Goal: Information Seeking & Learning: Learn about a topic

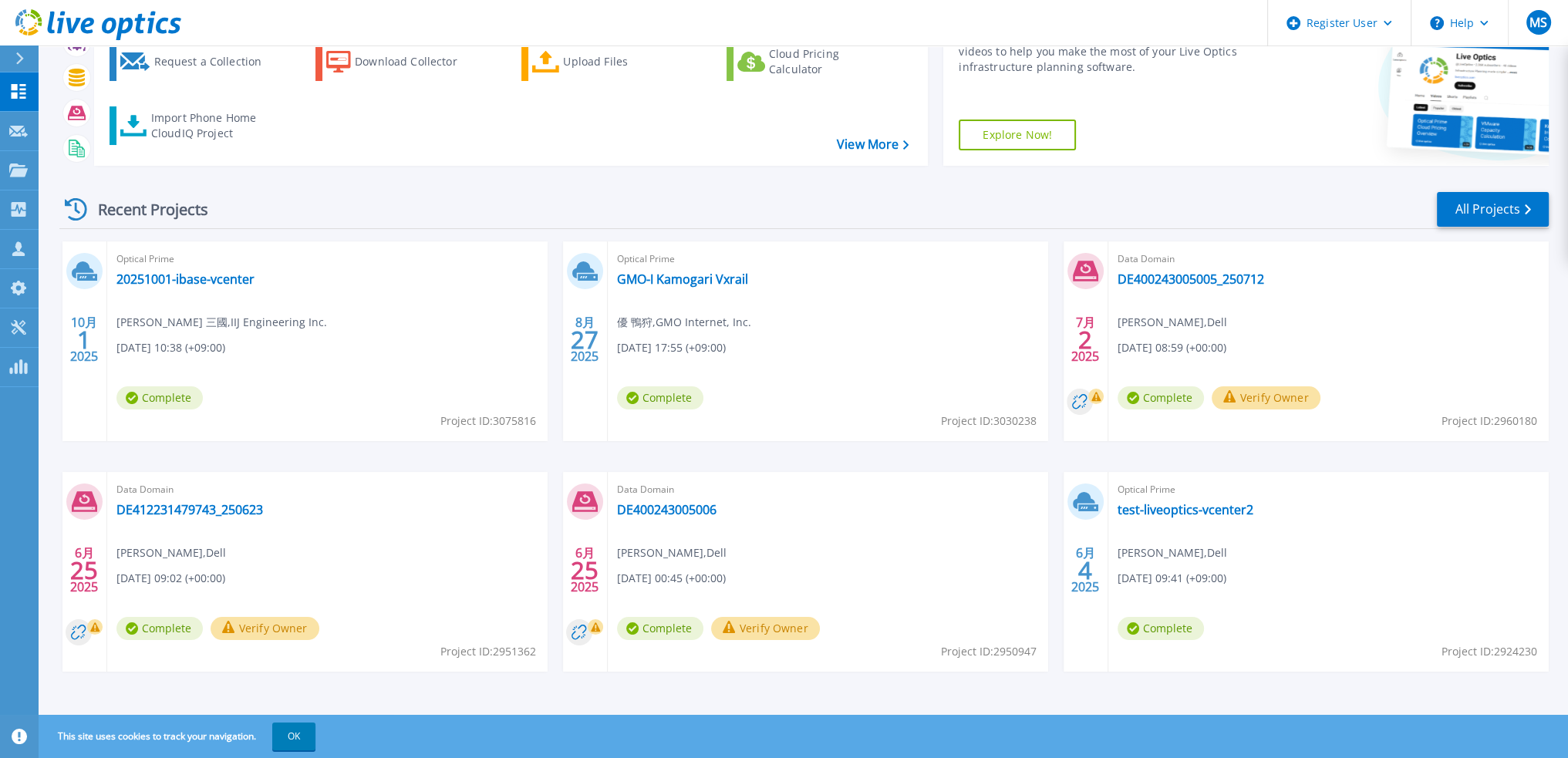
scroll to position [96, 0]
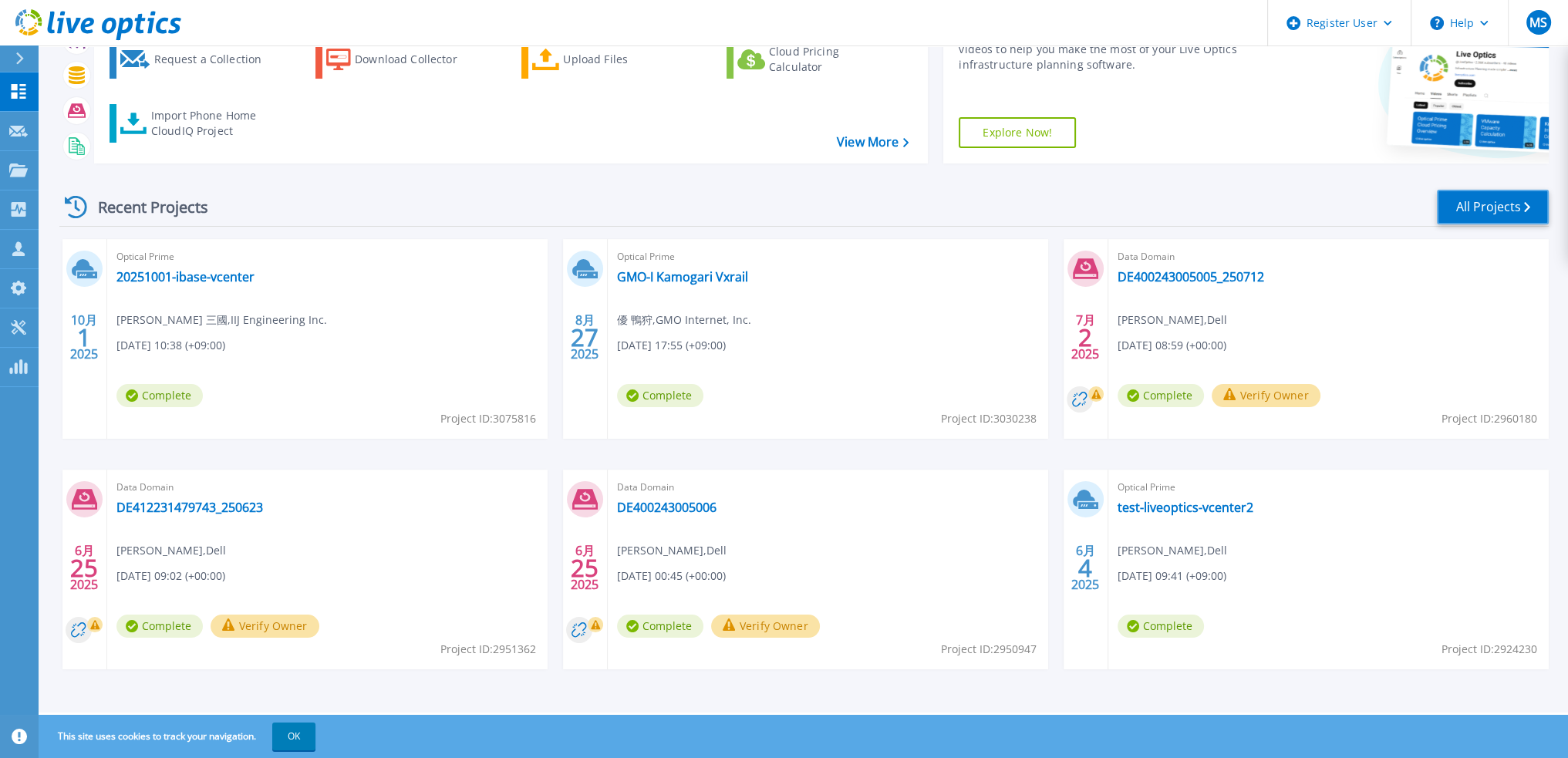
click at [1453, 217] on link "All Projects" at bounding box center [1493, 207] width 112 height 35
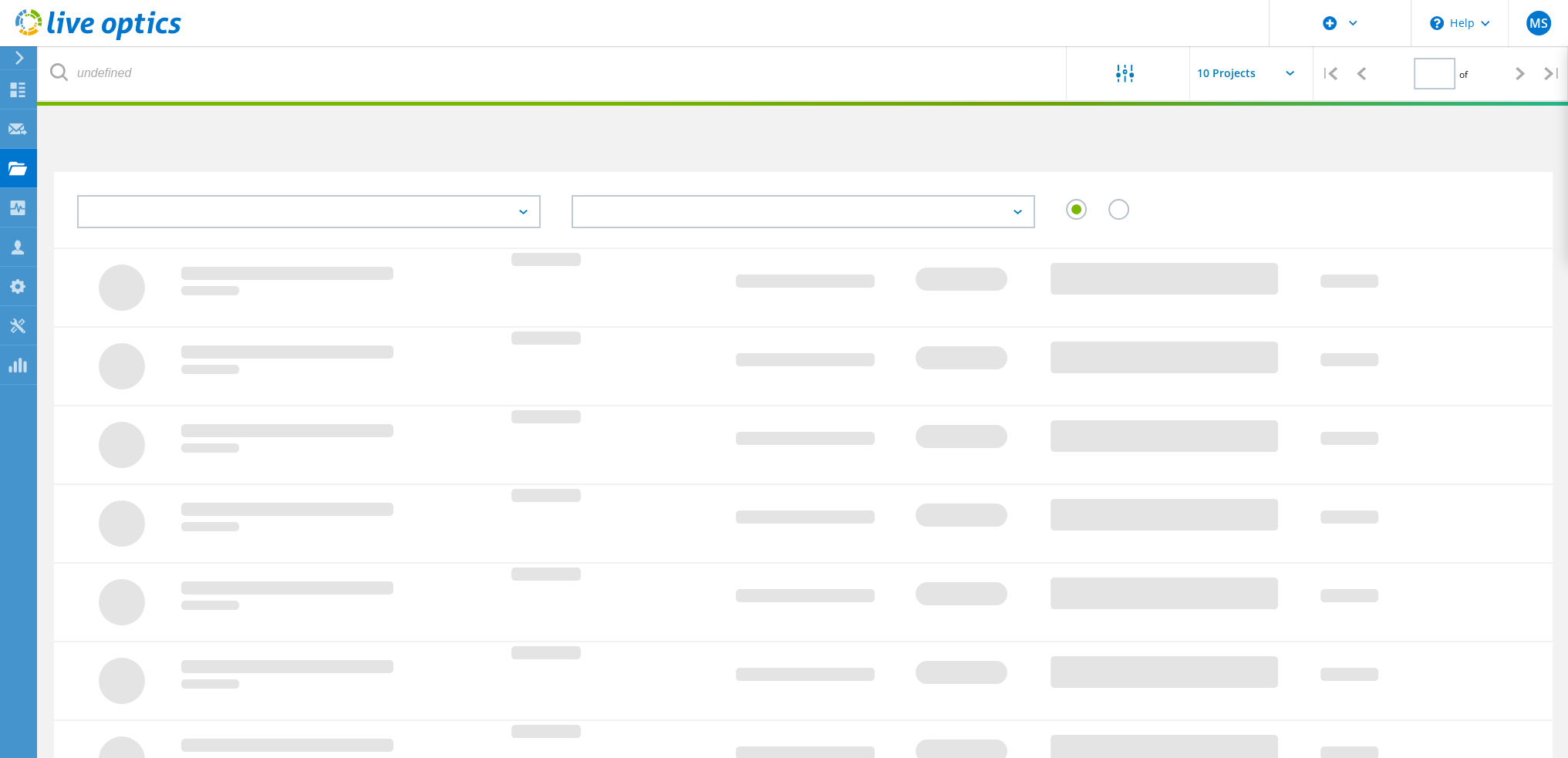
type input "1"
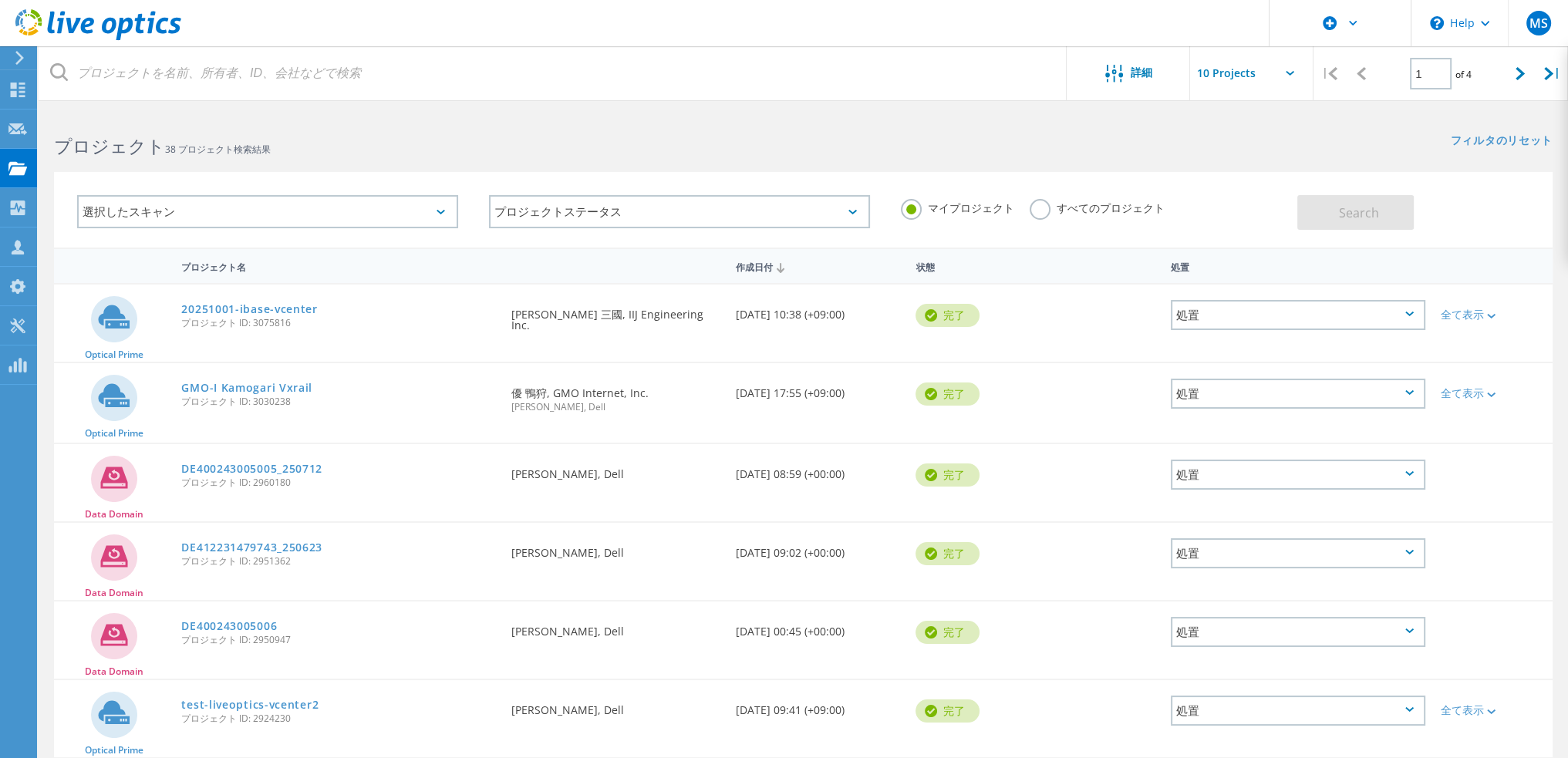
click at [305, 207] on div "選択したスキャン" at bounding box center [268, 212] width 381 height 33
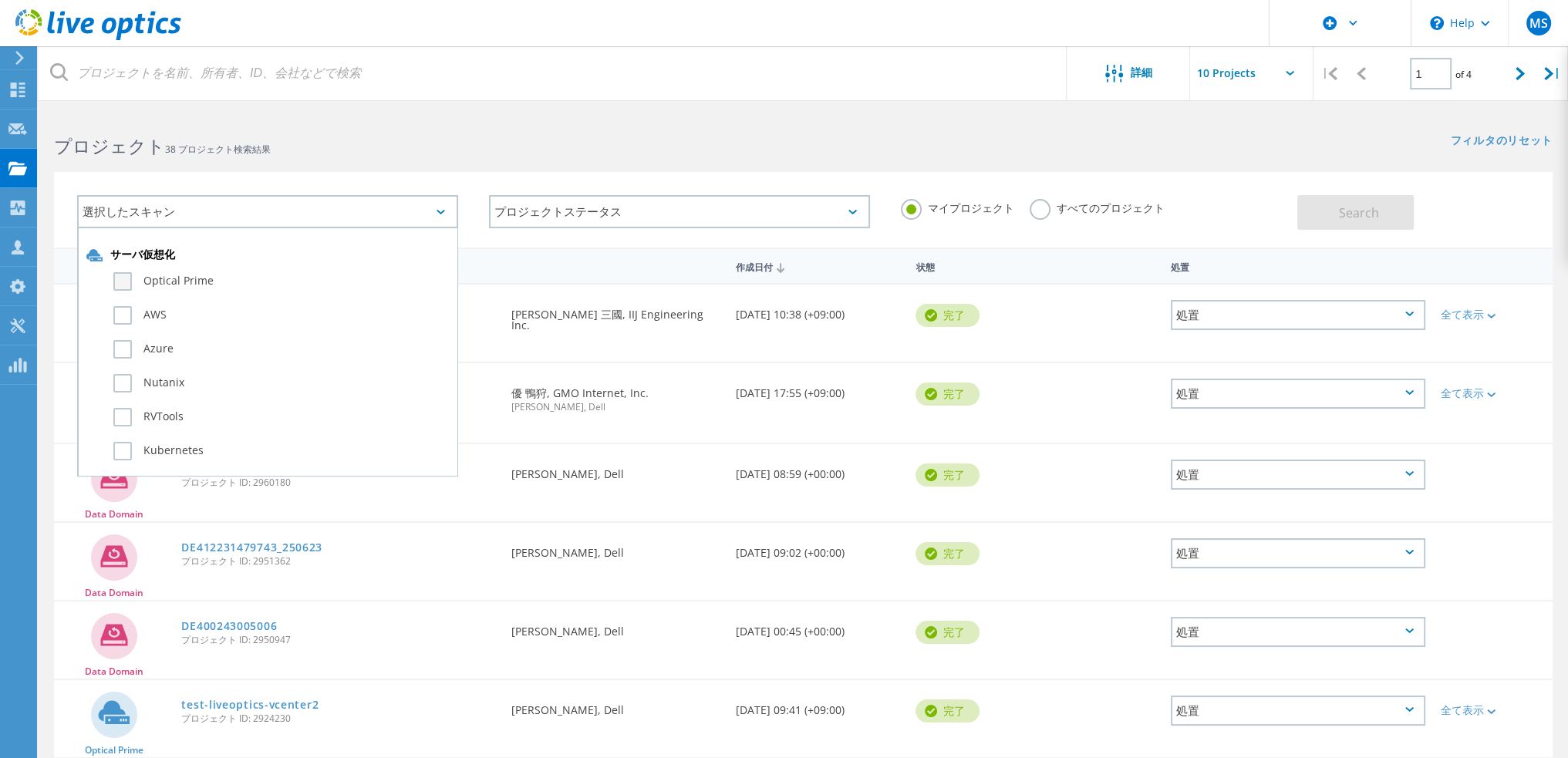
click at [271, 285] on label "Optical Prime" at bounding box center [281, 282] width 335 height 19
click at [0, 0] on input "Optical Prime" at bounding box center [0, 0] width 0 height 0
click at [1343, 205] on span "Search" at bounding box center [1359, 213] width 40 height 17
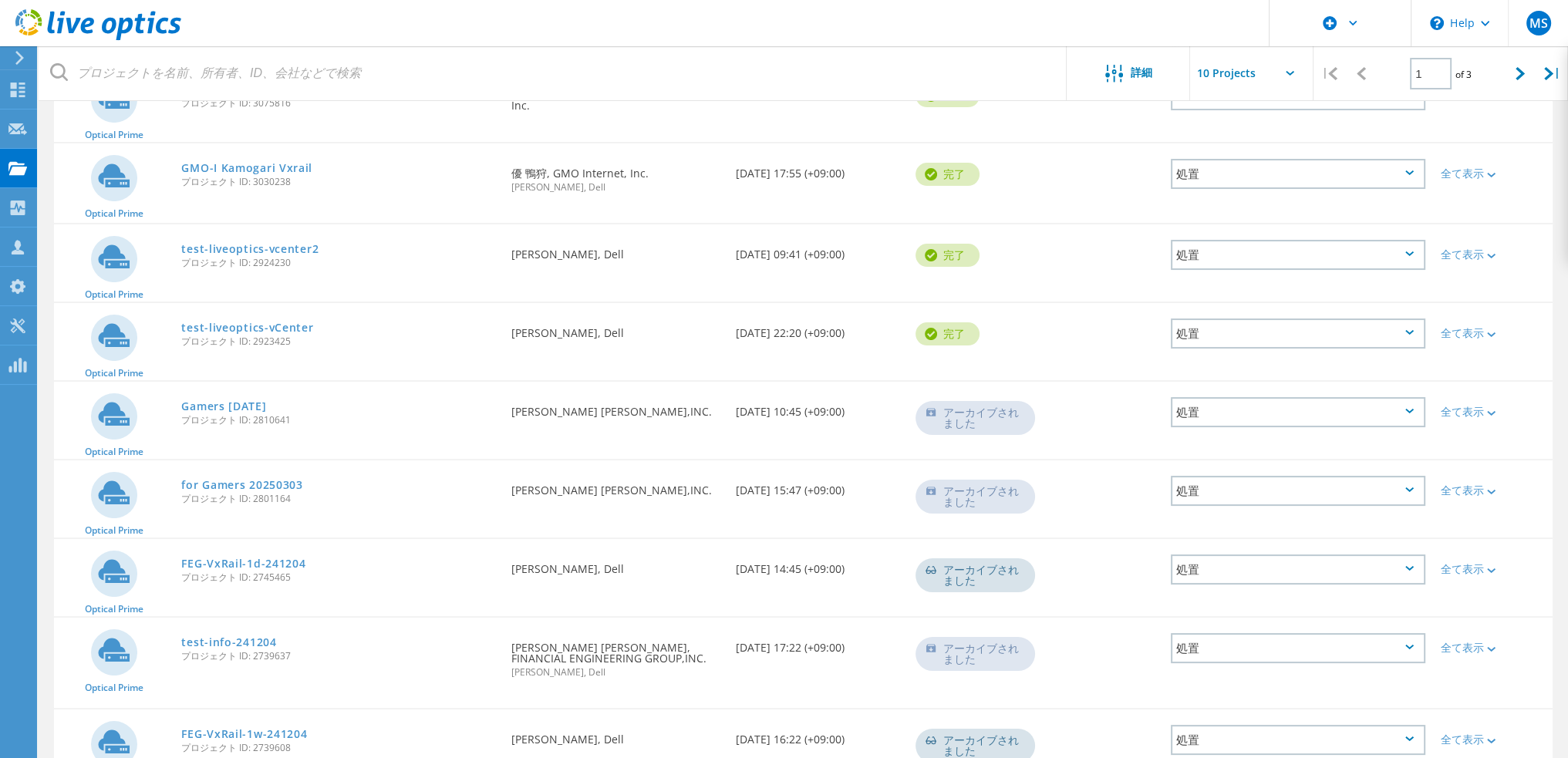
scroll to position [12, 0]
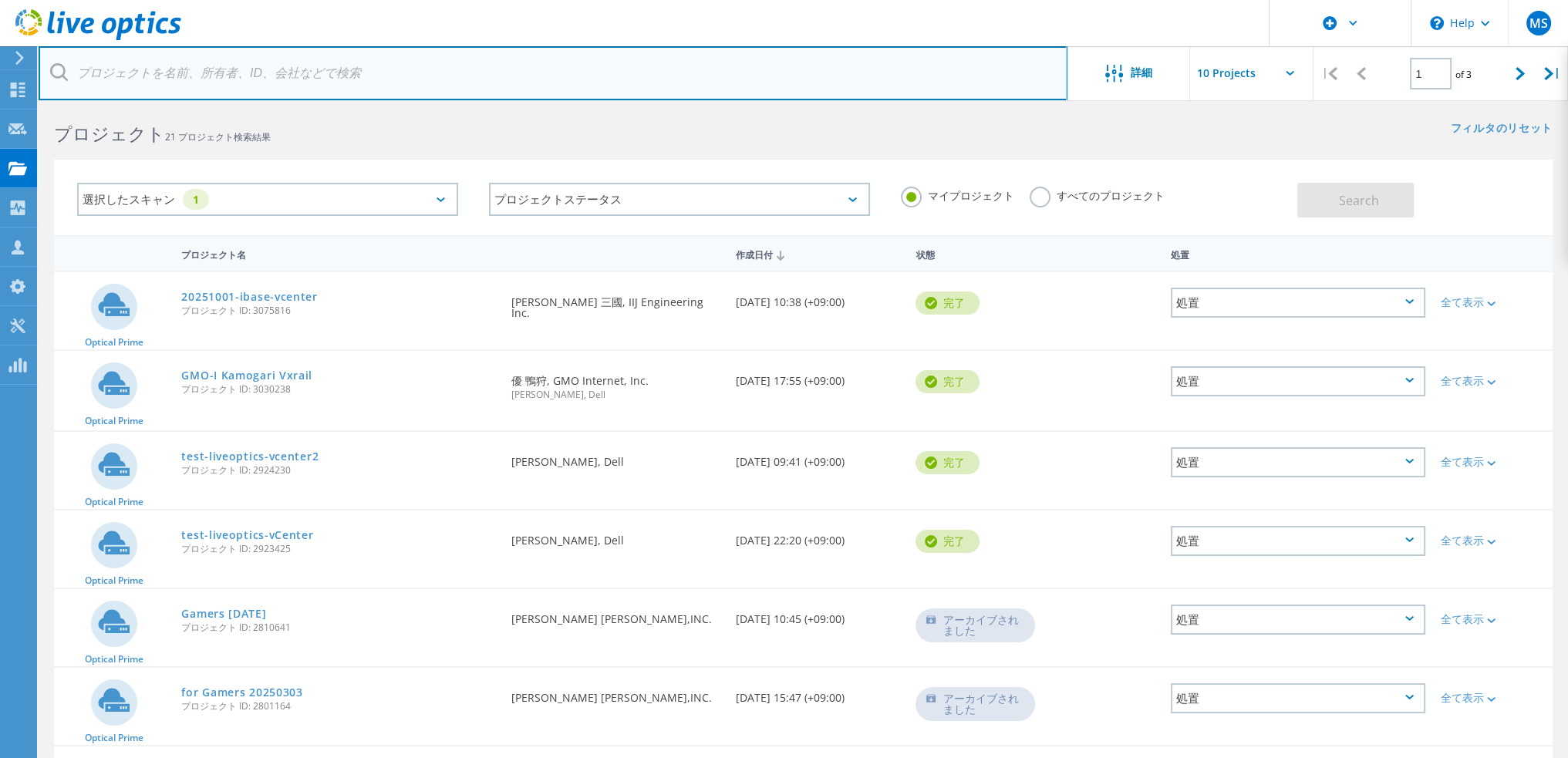
click at [377, 79] on input "text" at bounding box center [553, 72] width 1029 height 54
type input "lolipop"
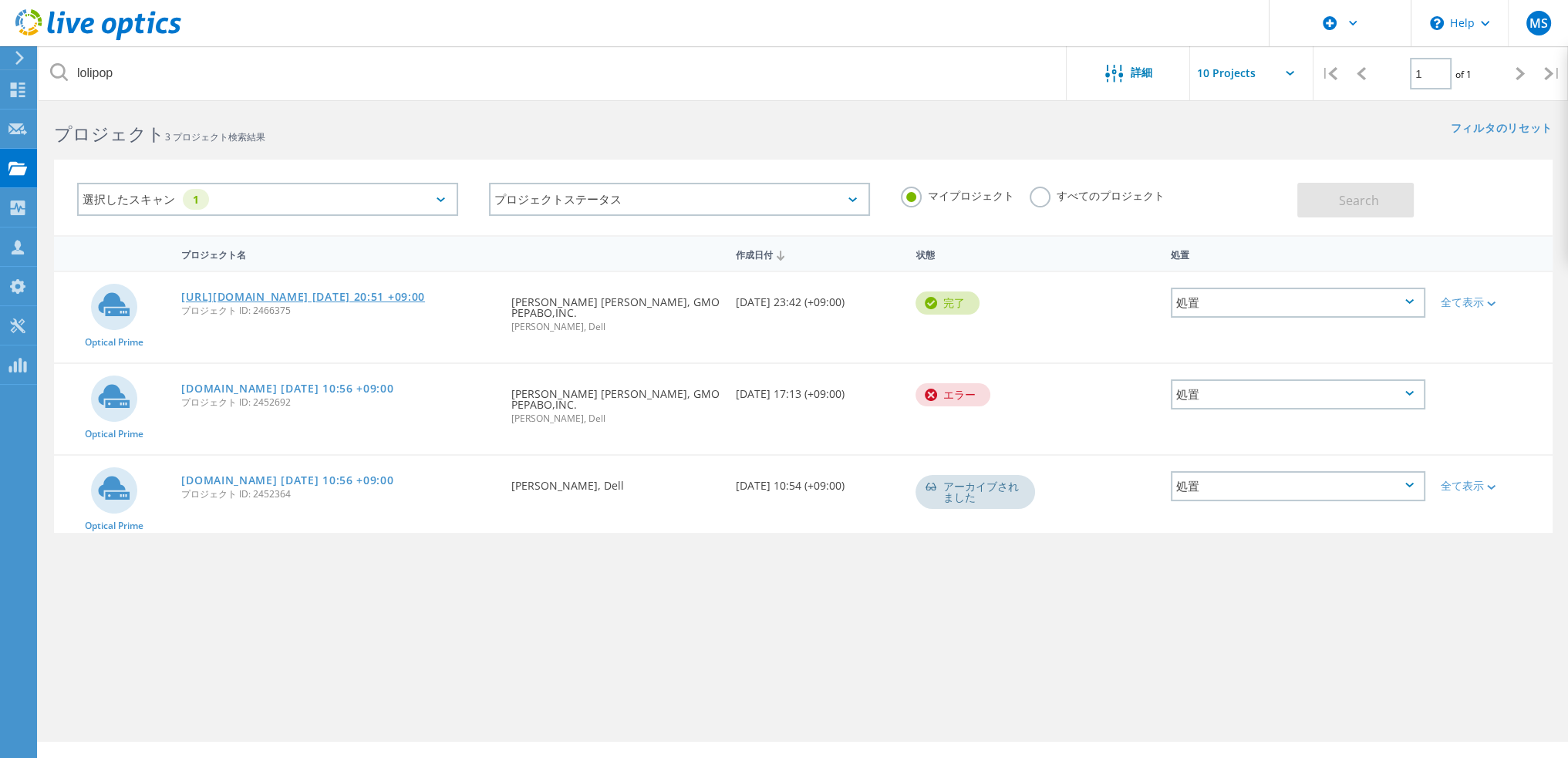
click at [366, 297] on link "[URL][DOMAIN_NAME] [DATE] 20:51 +09:00" at bounding box center [303, 297] width 244 height 11
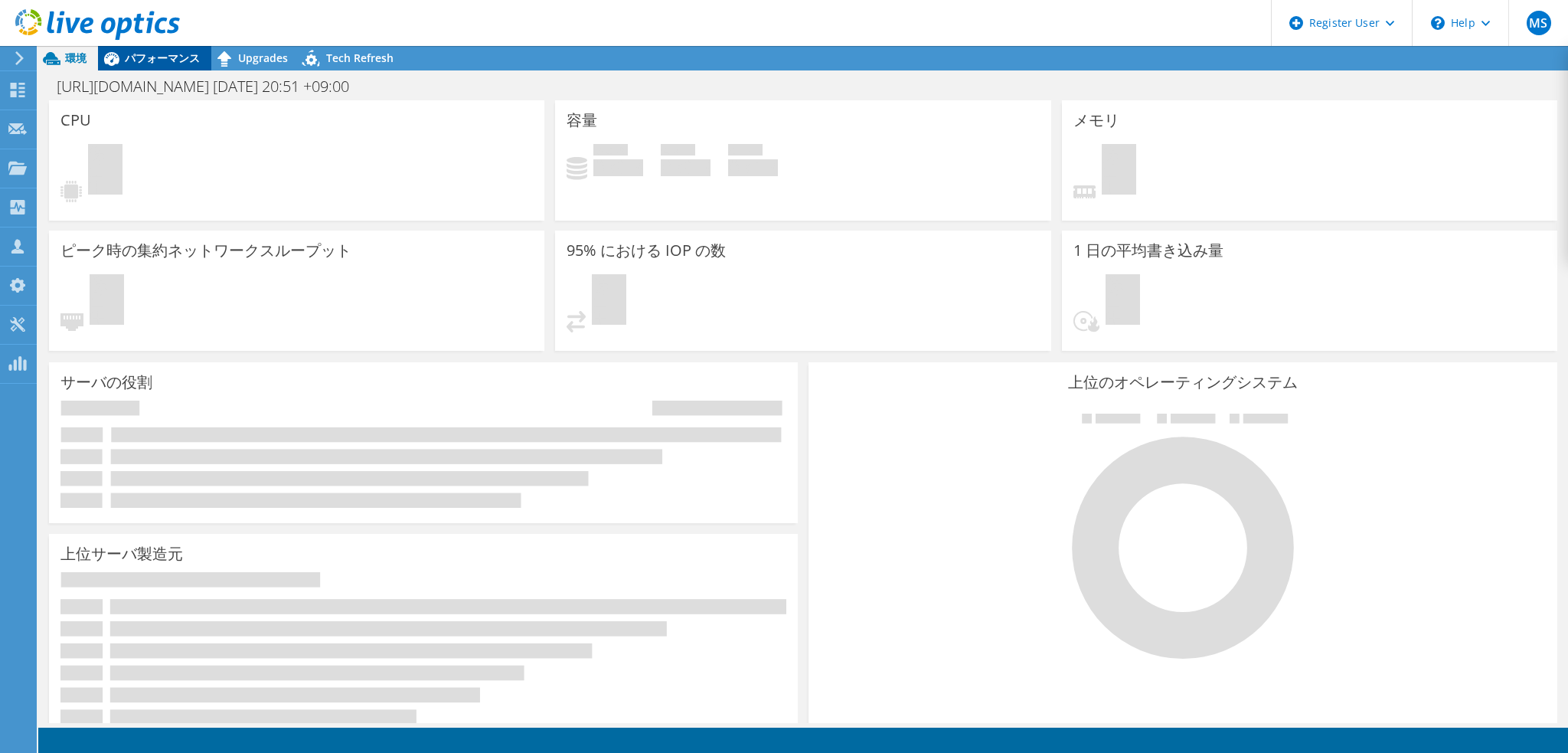
click at [165, 60] on span "パフォーマンス" at bounding box center [162, 57] width 75 height 15
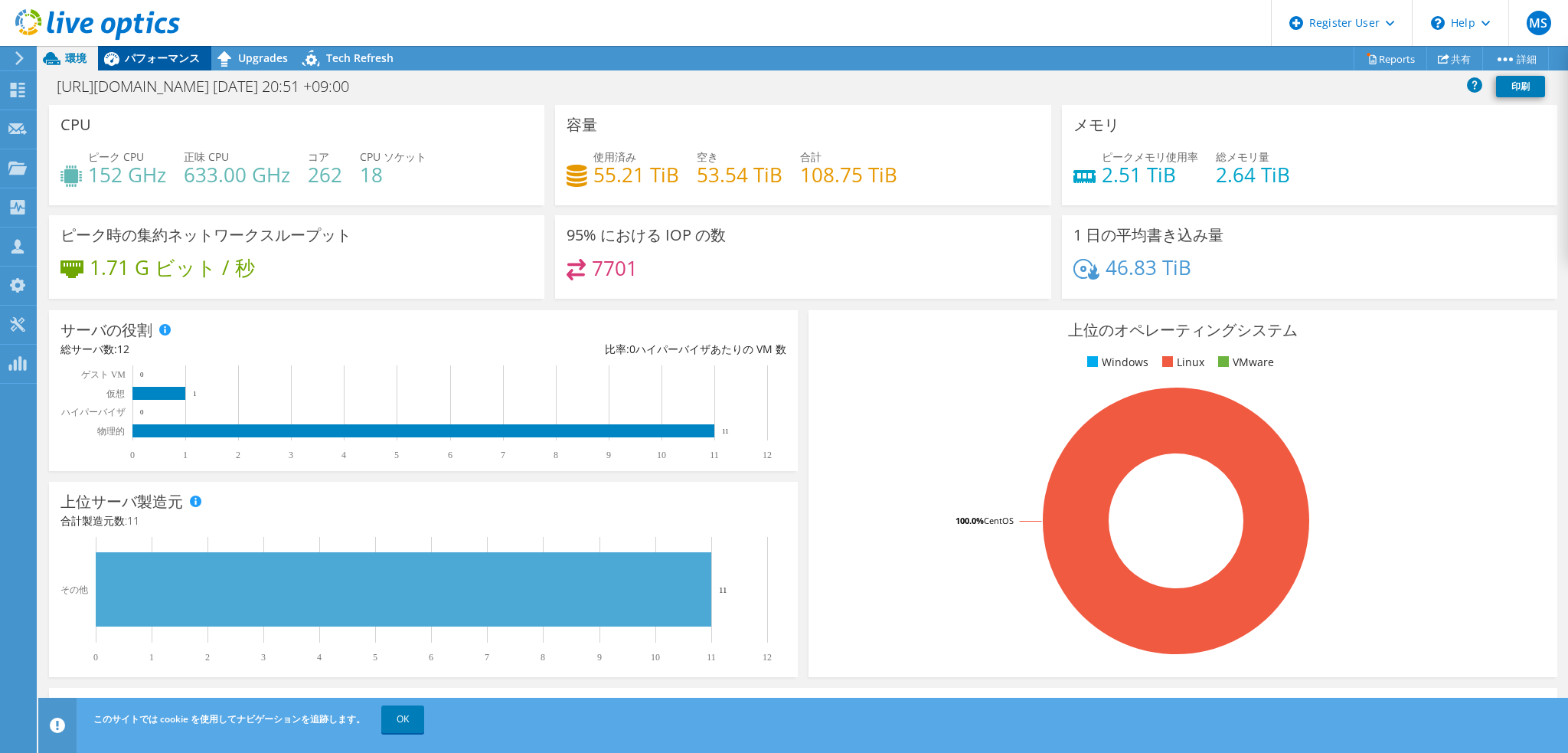
click at [168, 59] on span "パフォーマンス" at bounding box center [162, 57] width 75 height 15
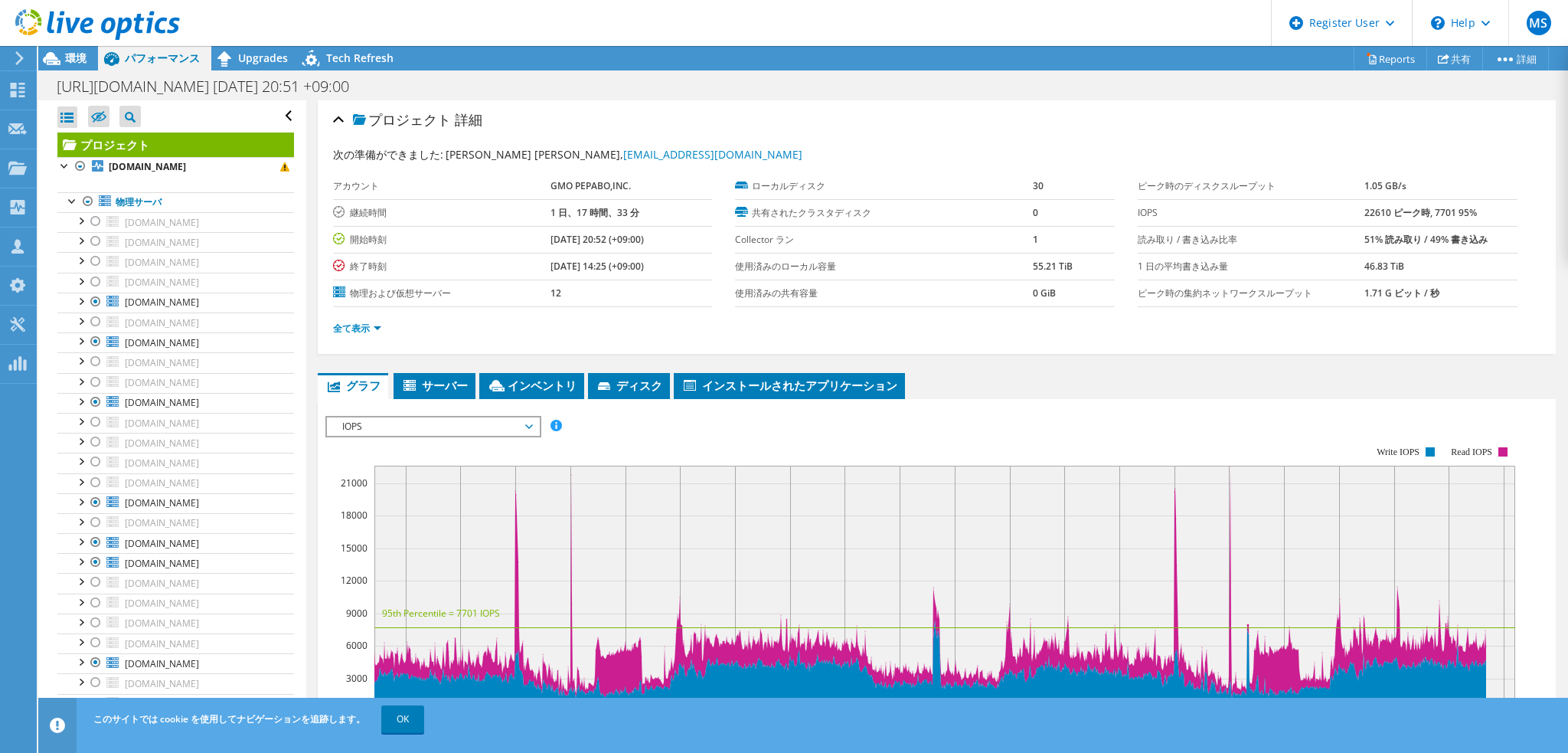
click at [1365, 212] on b "22610 ピーク時, 7701 95%" at bounding box center [1421, 213] width 113 height 13
copy b "22610"
click at [1365, 238] on b "51% 読み取り / 49% 書き込み" at bounding box center [1427, 239] width 124 height 13
drag, startPoint x: 1349, startPoint y: 236, endPoint x: 1483, endPoint y: 233, distance: 134.0
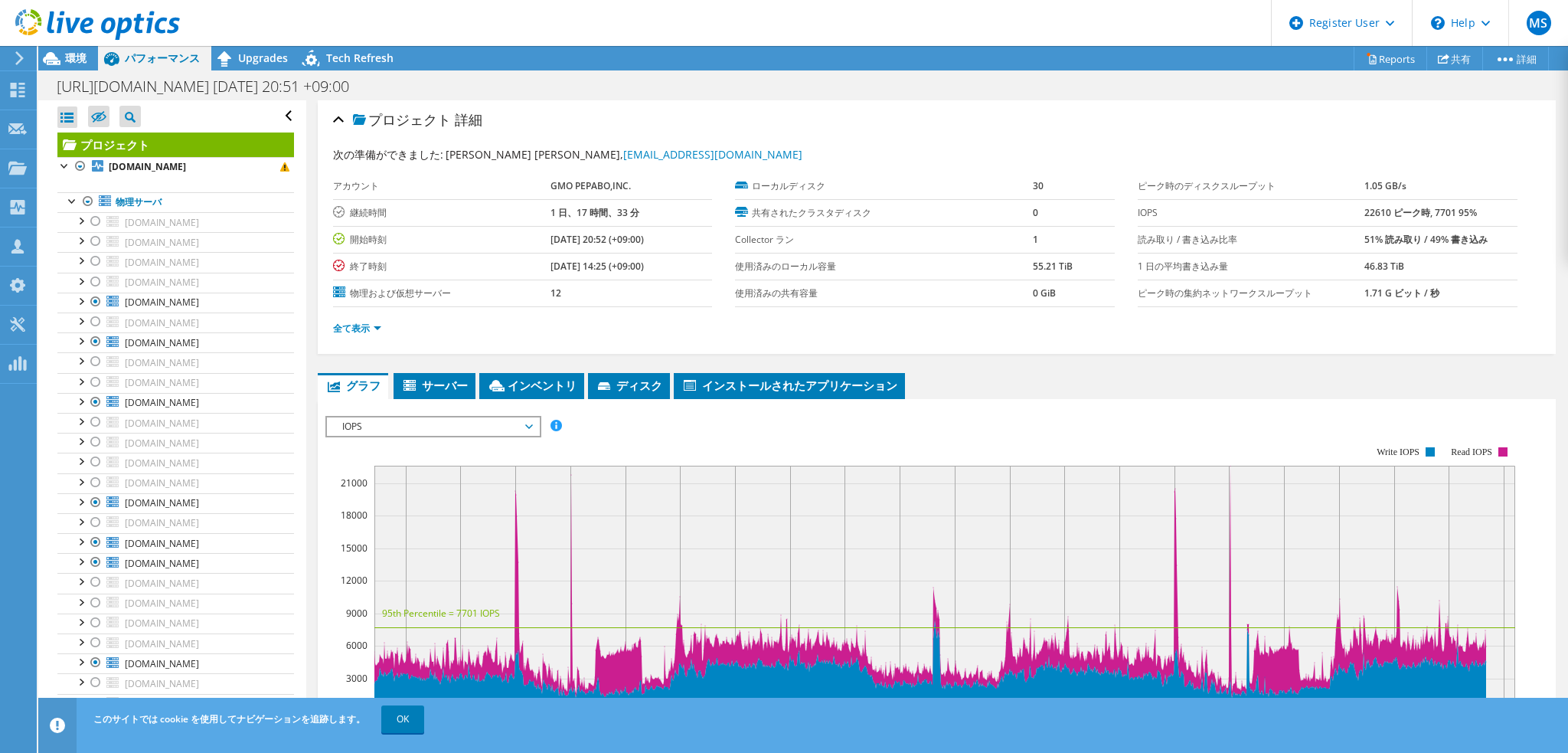
click at [1483, 233] on tr "読み取り / 書き込み比率 51% 読み取り / 49% 書き込み" at bounding box center [1328, 239] width 379 height 27
copy tr "読み取り / 書き込み比率 51% 読み取り / 49% 書き込み"
click at [359, 328] on link "全て表示" at bounding box center [357, 328] width 48 height 13
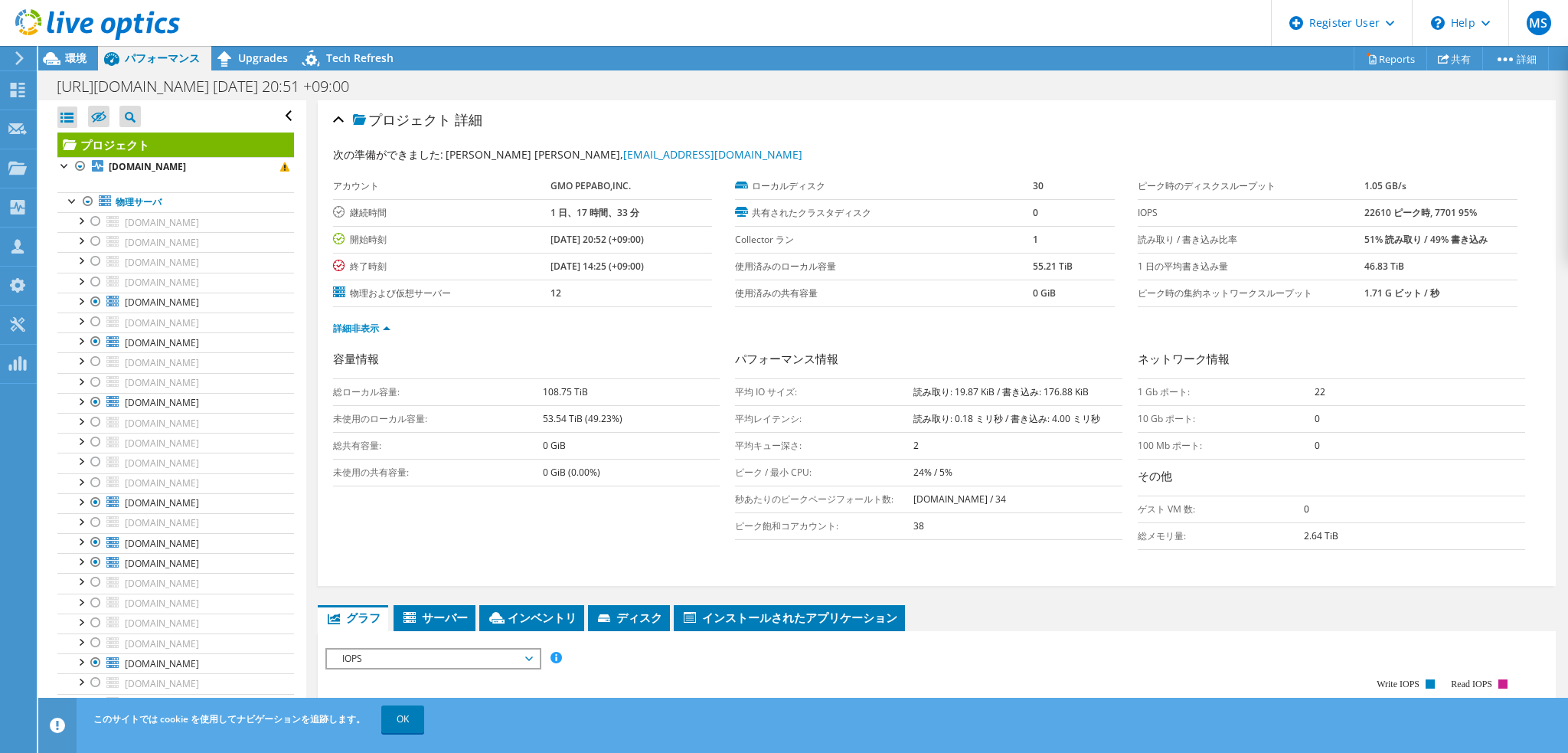
click at [920, 391] on b "読み取り: 19.87 KiB / 書き込み: 176.88 KiB" at bounding box center [1001, 391] width 175 height 13
copy tbody "読み取り: 19.87 KiB / 書き込み: 176.88 KiB"
click at [291, 89] on h1 "[URL][DOMAIN_NAME] [DATE] 20:51 +09:00" at bounding box center [211, 87] width 323 height 17
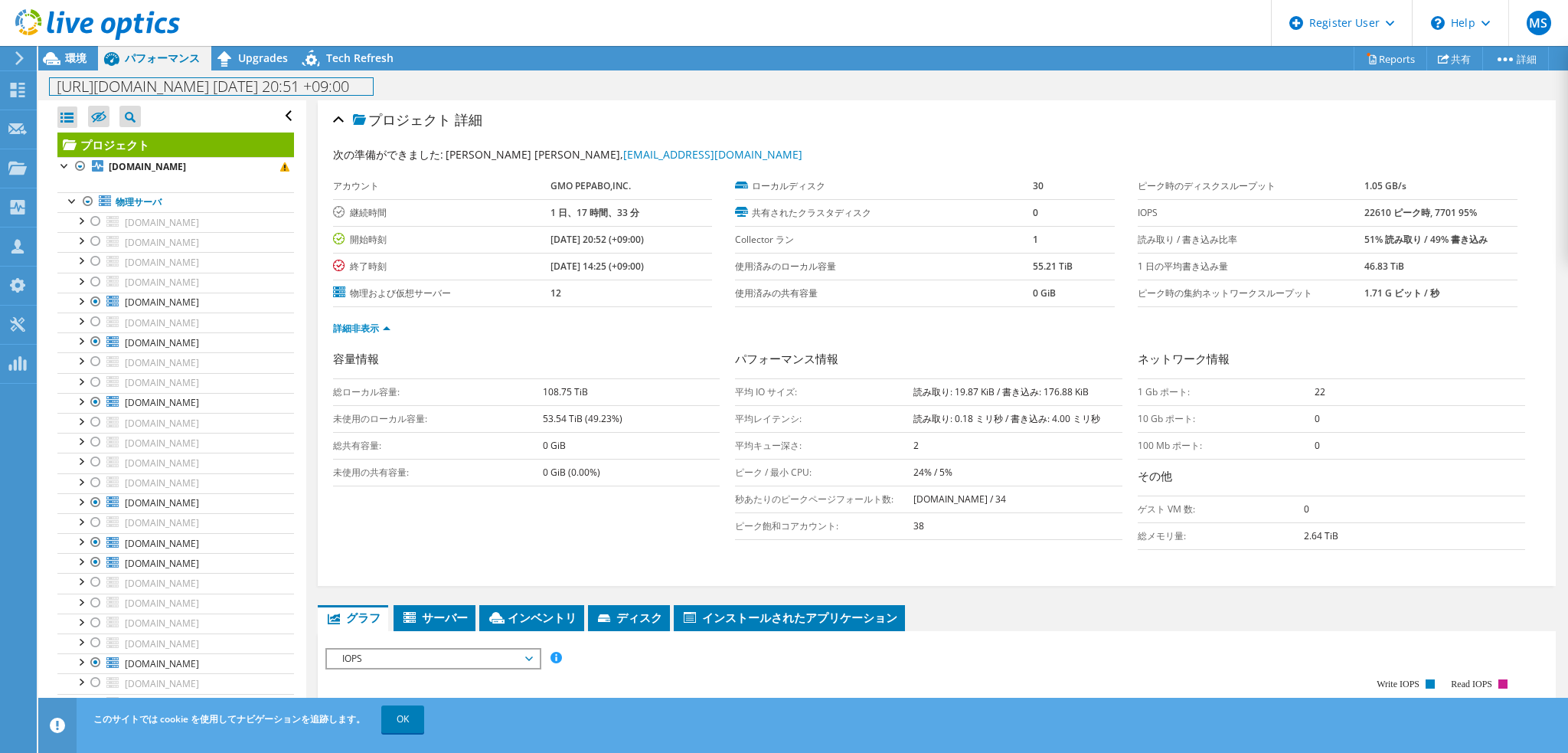
click at [291, 89] on h1 "[URL][DOMAIN_NAME] [DATE] 20:51 +09:00" at bounding box center [211, 87] width 323 height 17
copy h1 "[URL][DOMAIN_NAME] [DATE] 20:51 +09:00"
click at [177, 85] on h1 "[URL][DOMAIN_NAME] [DATE] 20:51 +09:00" at bounding box center [211, 87] width 323 height 17
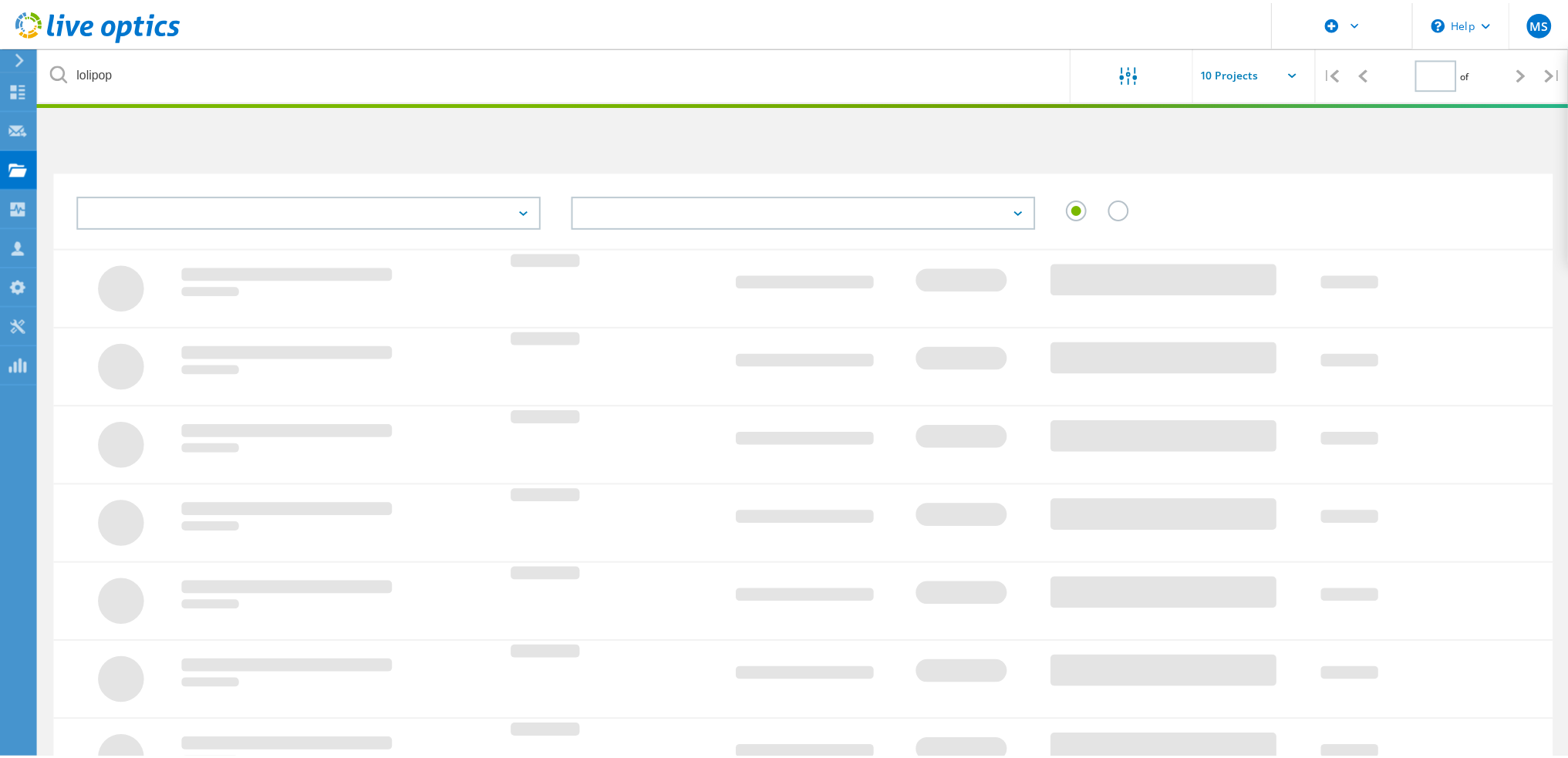
scroll to position [12, 0]
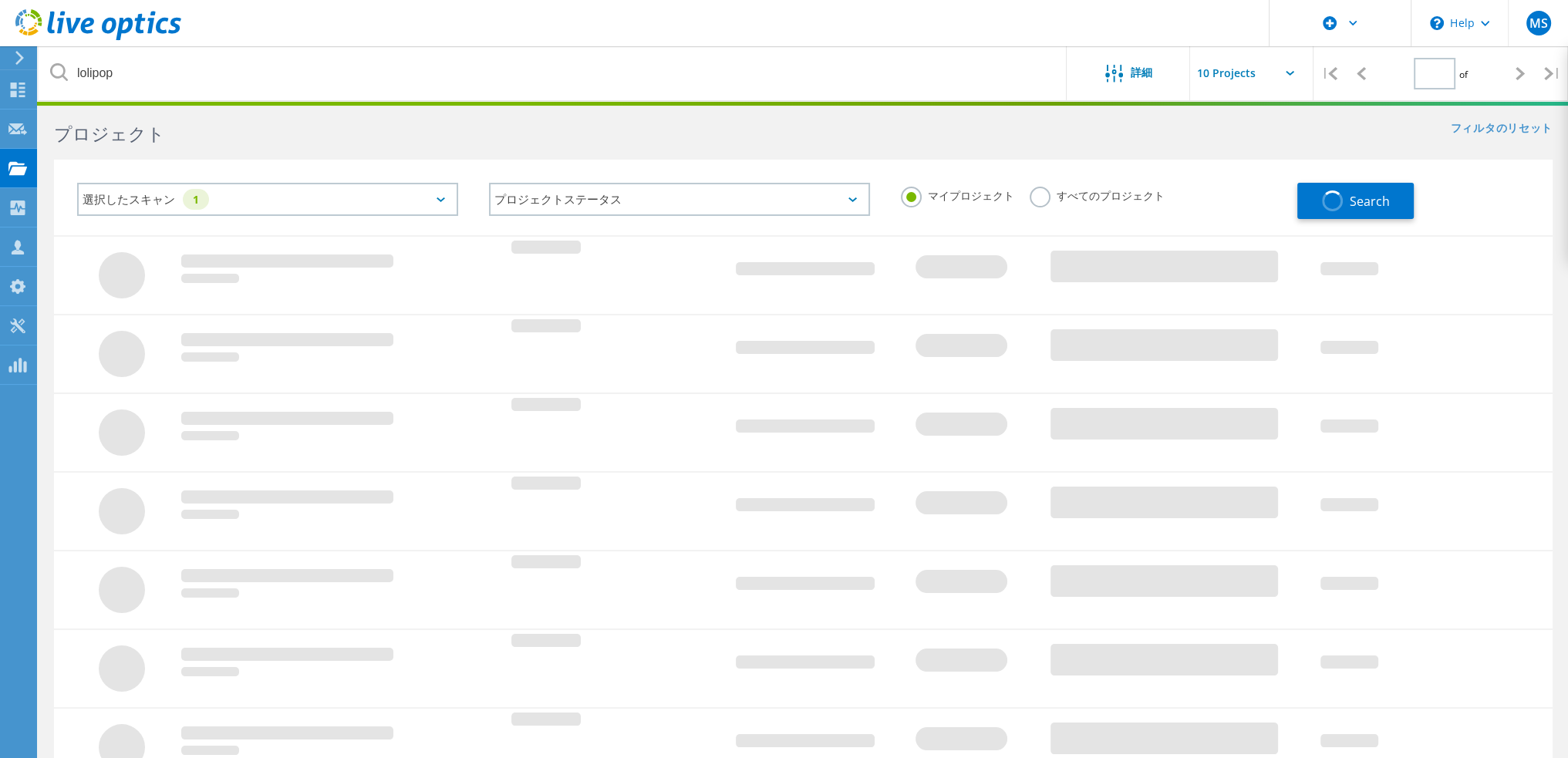
type input "1"
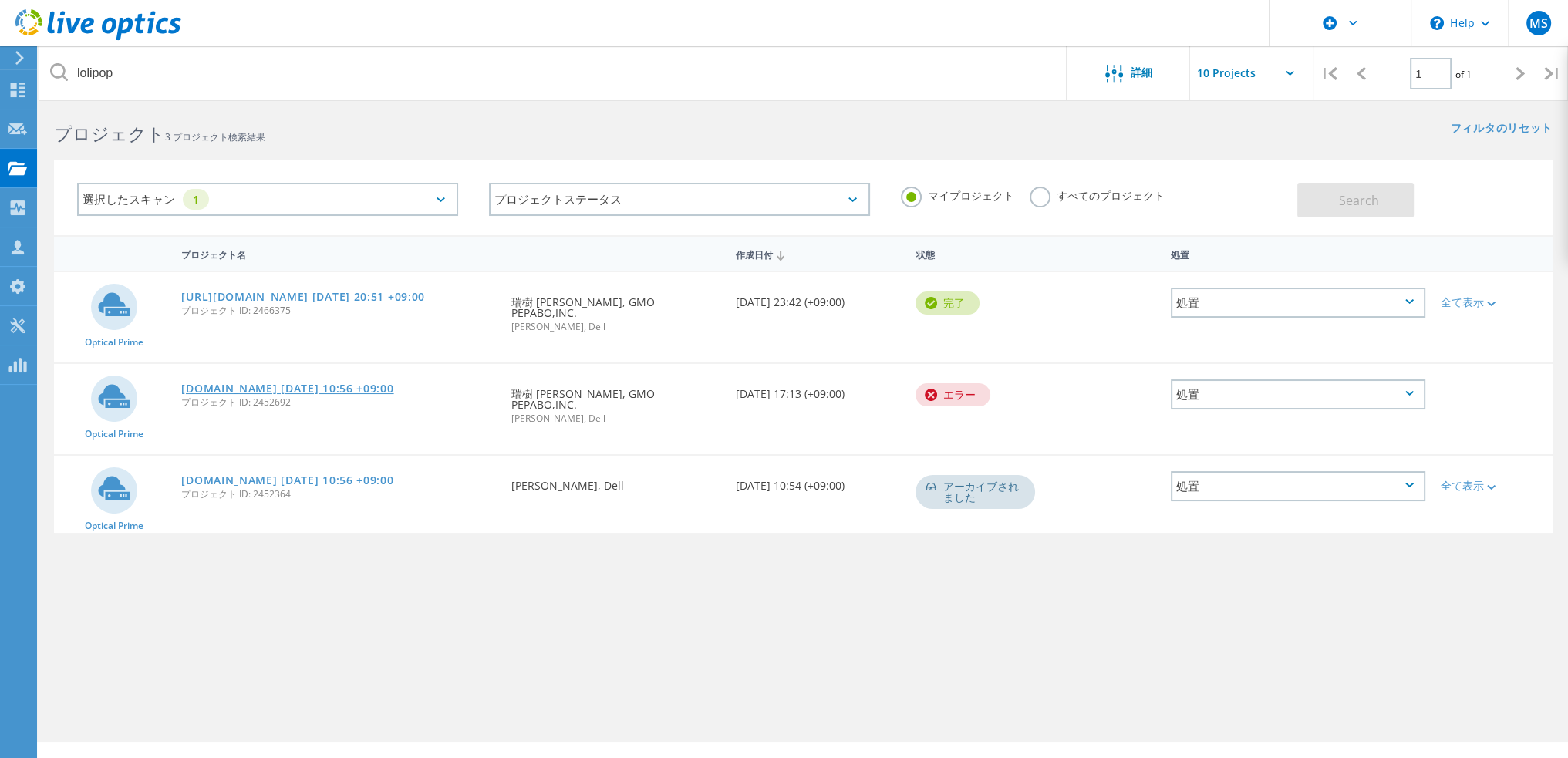
click at [388, 383] on link "dell001.phy.lolipop.jp 2024-04-08 10:56 +09:00" at bounding box center [287, 388] width 212 height 11
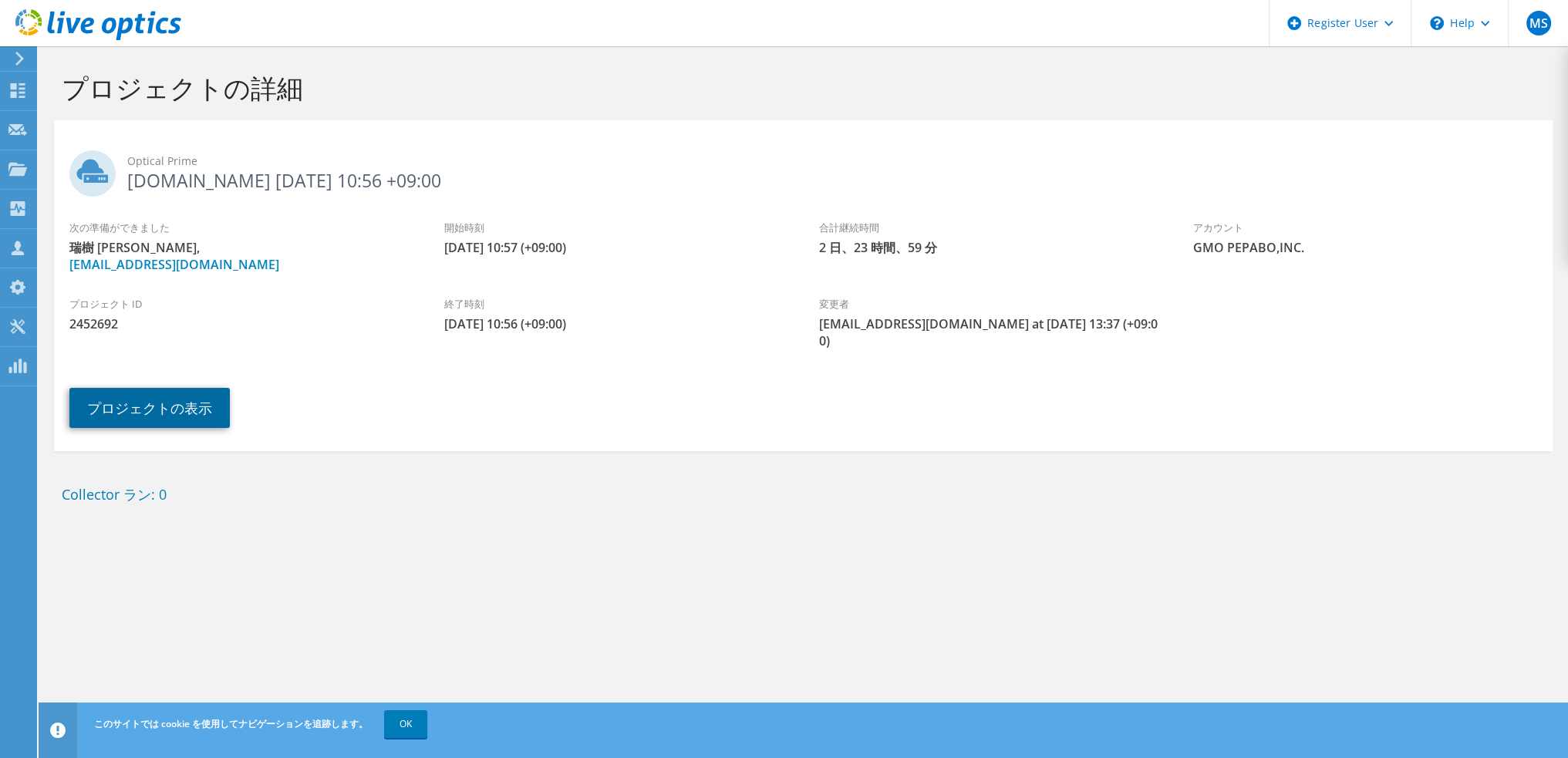
click at [214, 397] on link "プロジェクトの表示" at bounding box center [149, 408] width 160 height 40
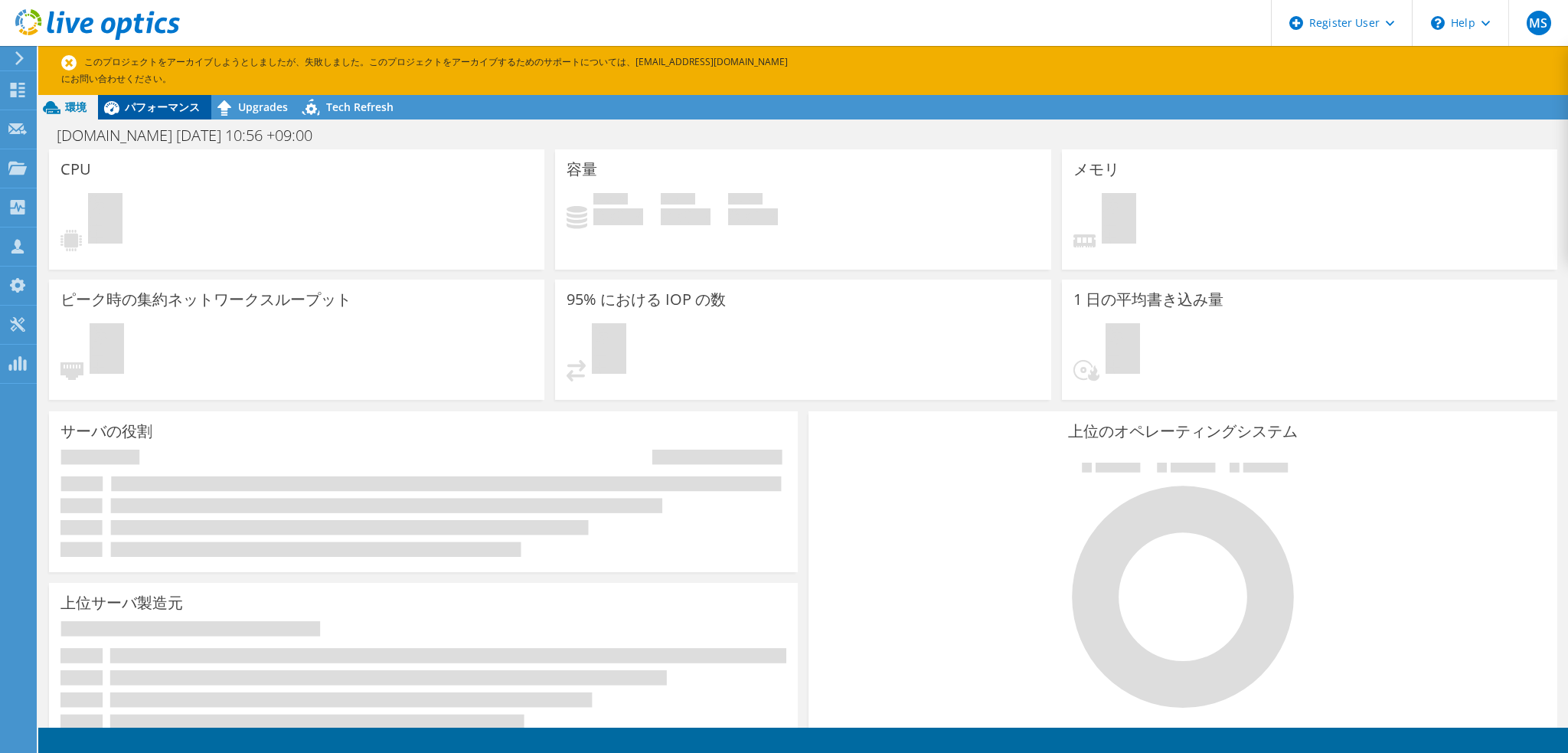
click at [162, 119] on div "パフォーマンス" at bounding box center [155, 107] width 114 height 25
click at [166, 132] on h1 "[DOMAIN_NAME] [DATE] 10:56 +09:00" at bounding box center [192, 135] width 287 height 17
copy h1 "[DOMAIN_NAME] [DATE] 10:56 +09:00"
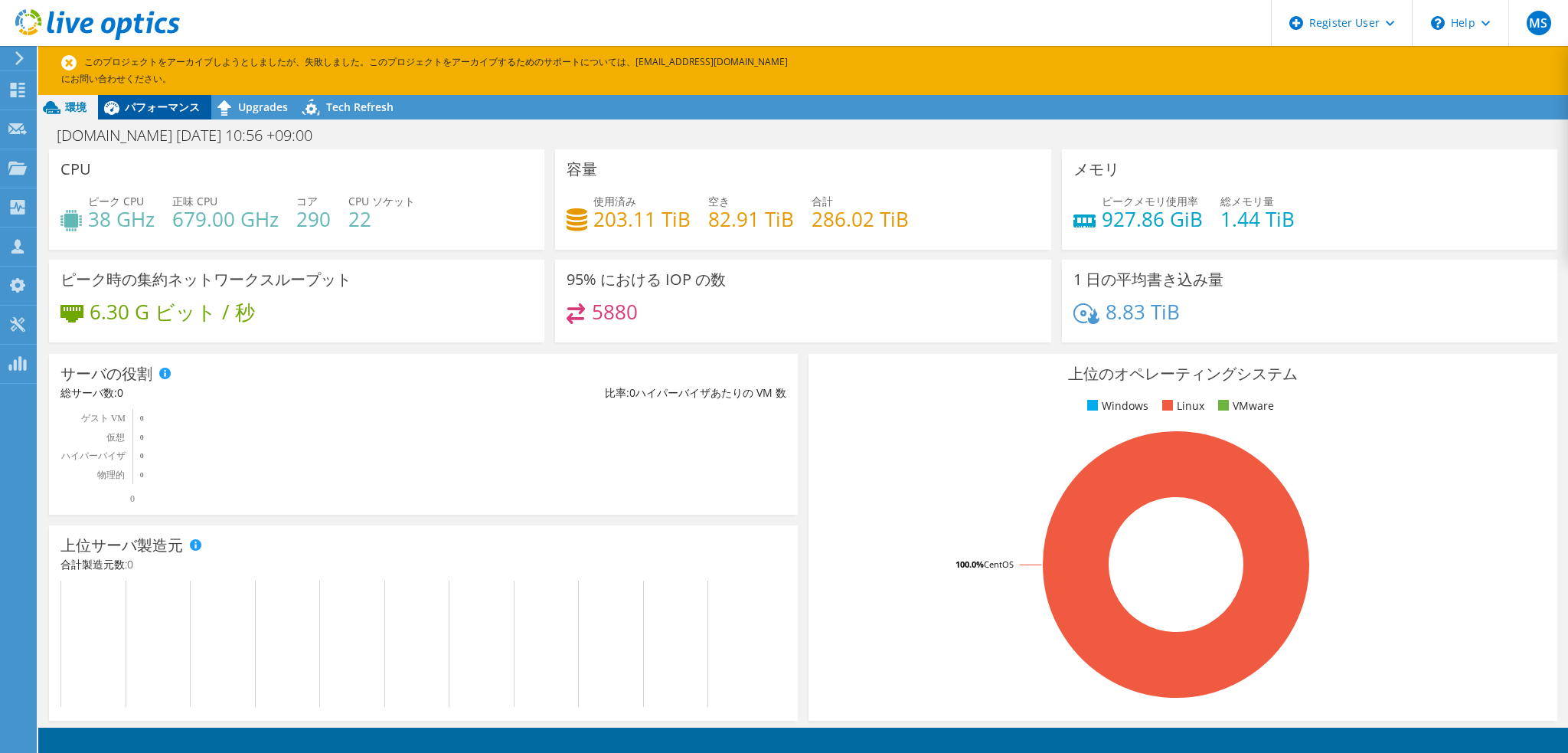
click at [170, 107] on span "パフォーマンス" at bounding box center [162, 107] width 75 height 15
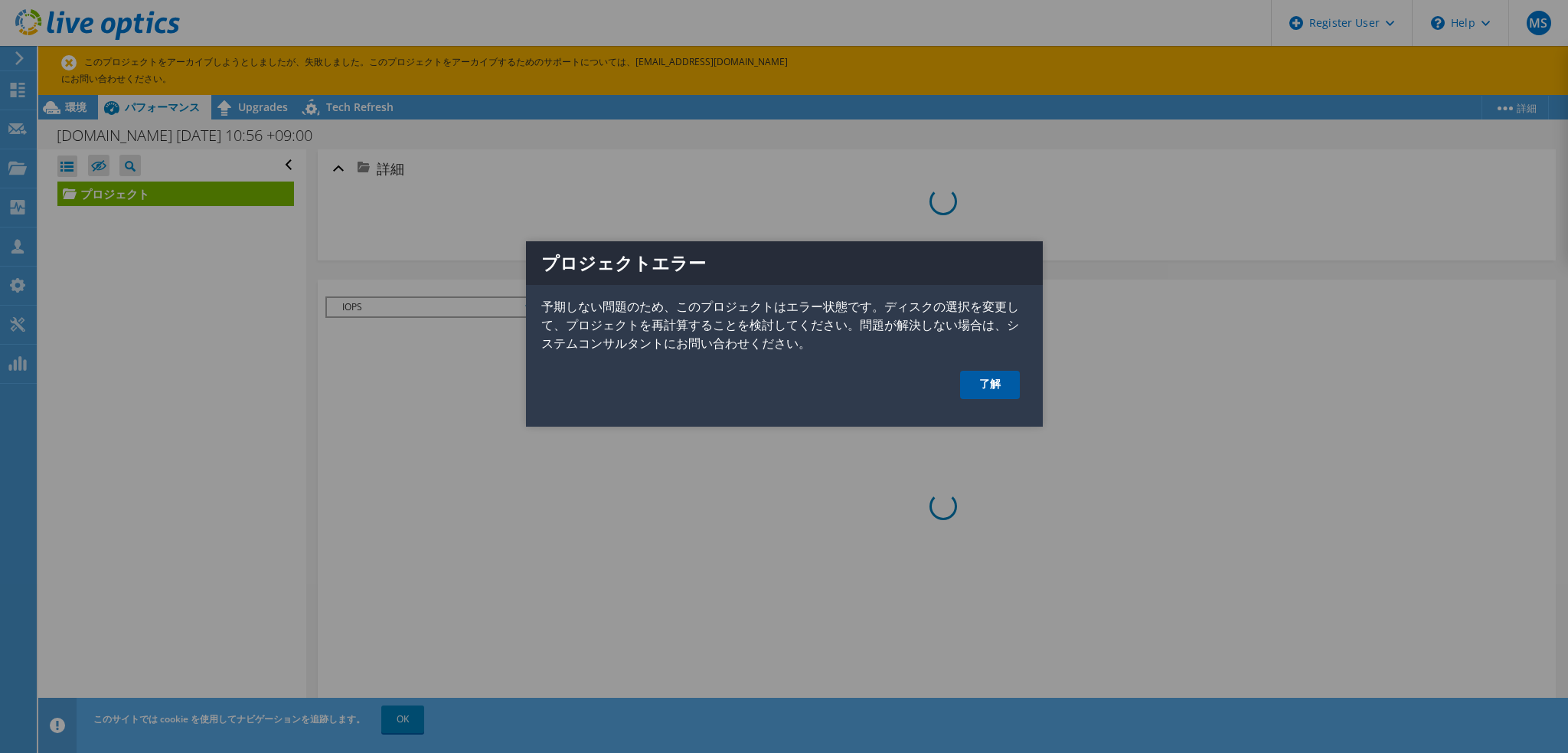
click at [995, 388] on link "了解" at bounding box center [990, 385] width 60 height 29
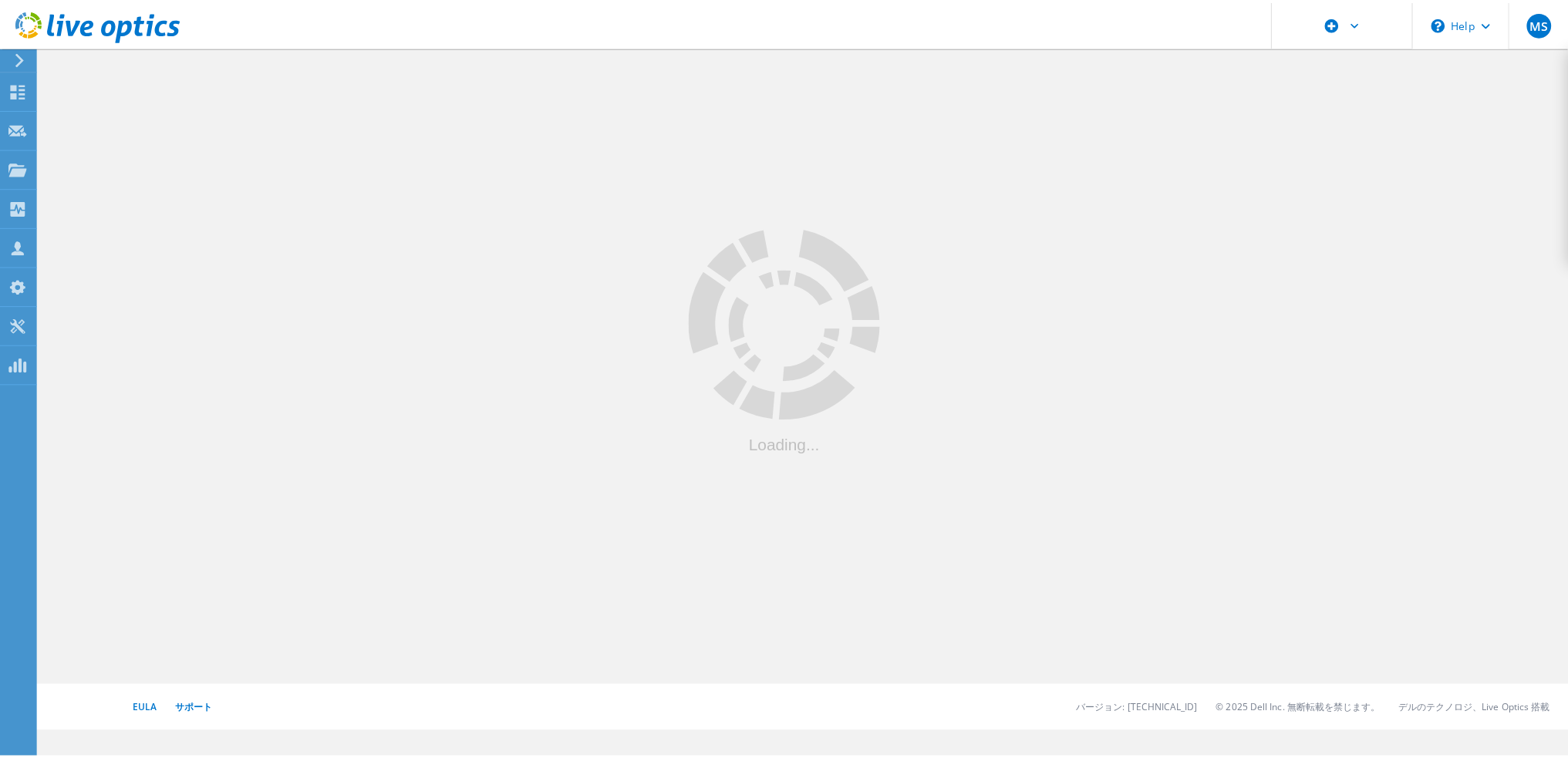
scroll to position [12, 0]
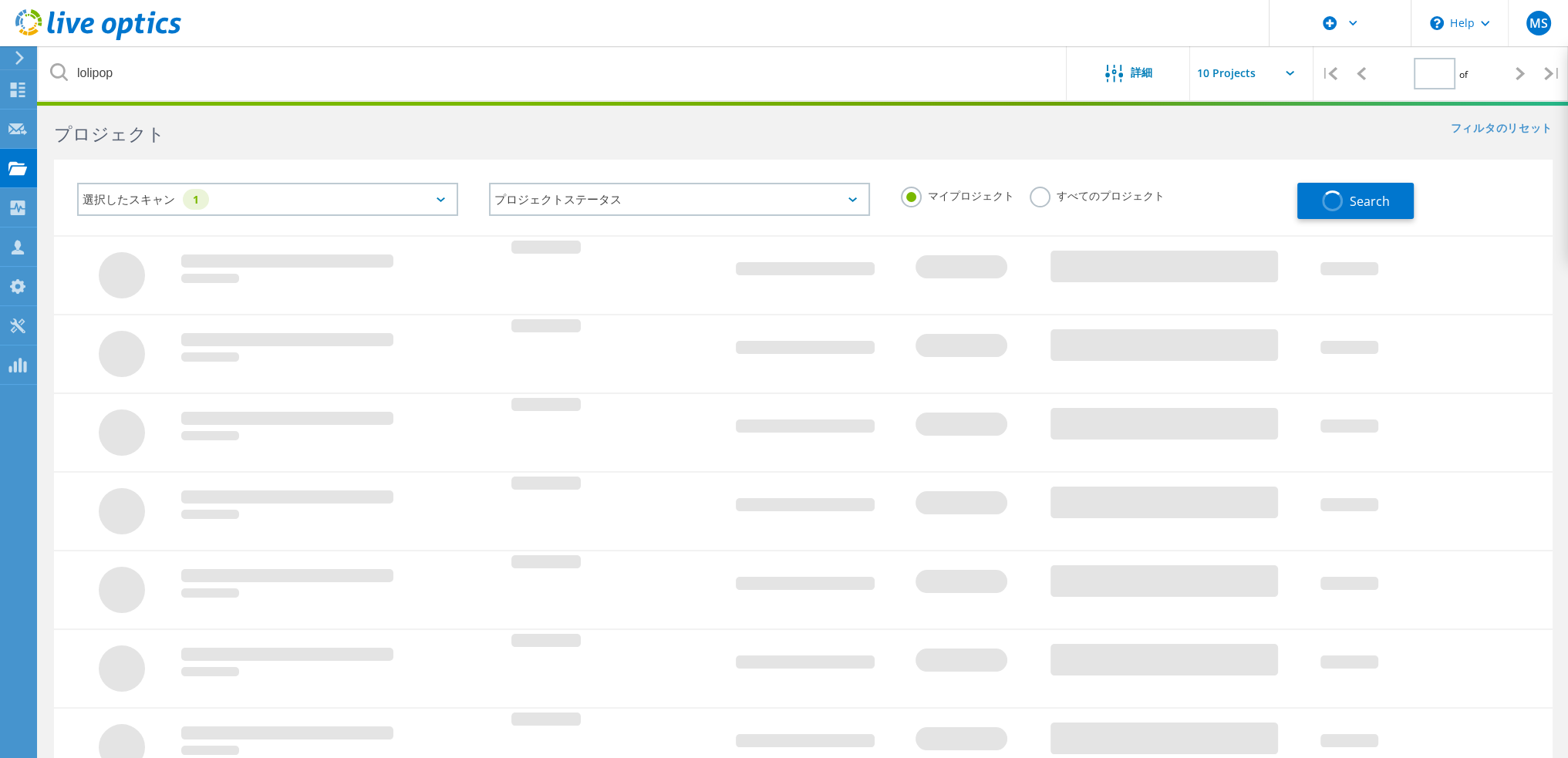
type input "1"
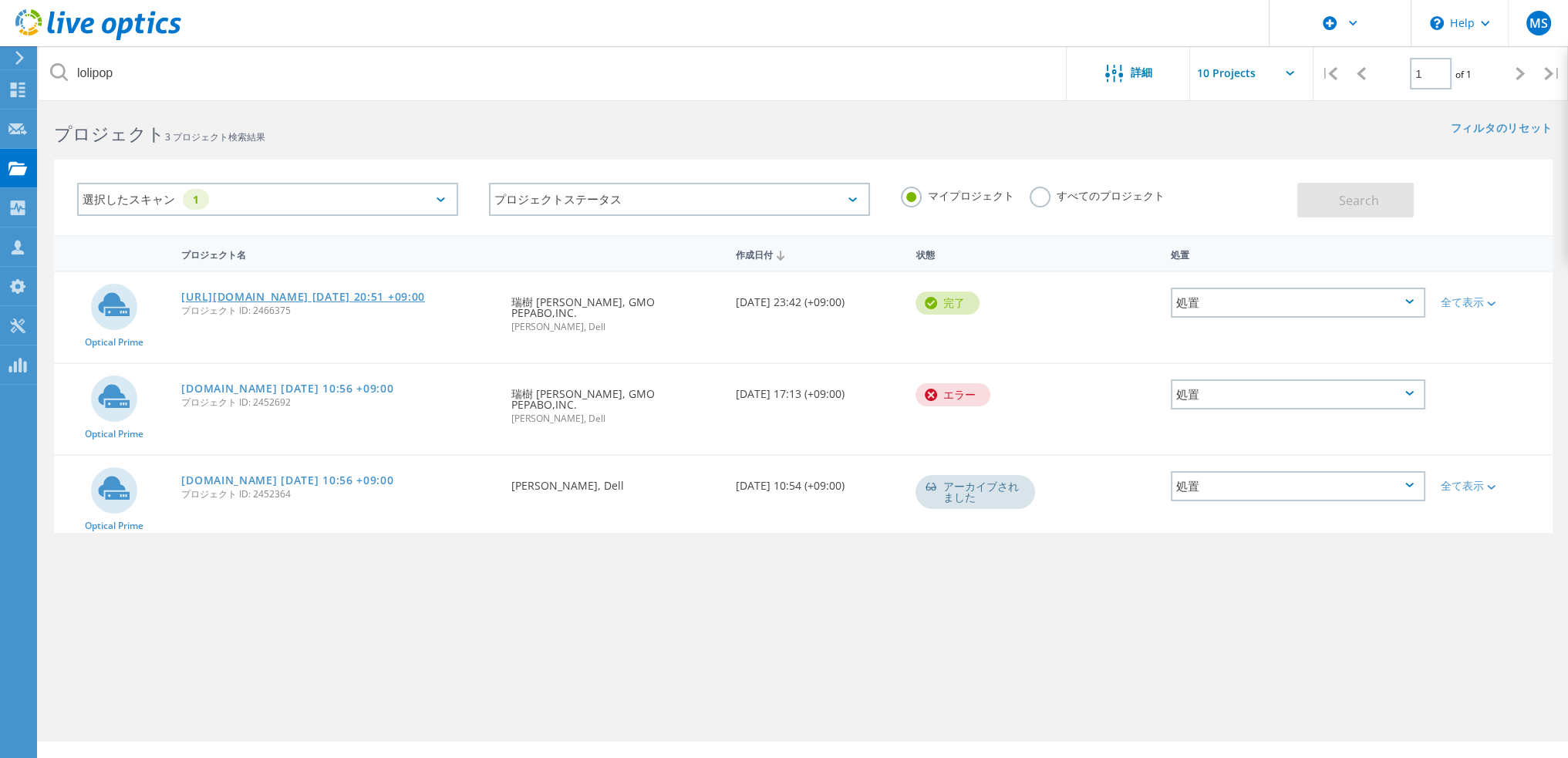
click at [380, 300] on link "[URL][DOMAIN_NAME] [DATE] 20:51 +09:00" at bounding box center [303, 297] width 244 height 11
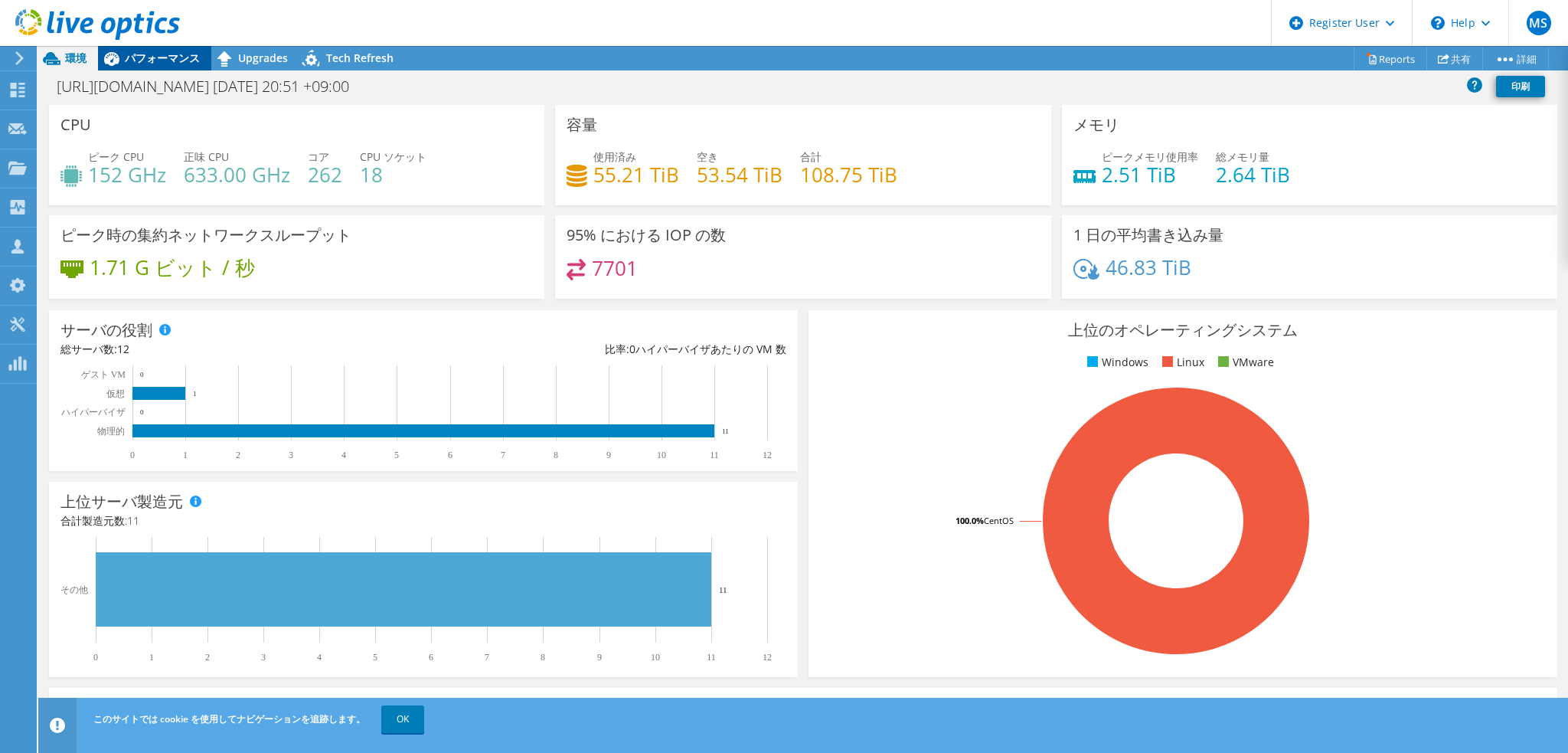
click at [197, 60] on span "パフォーマンス" at bounding box center [162, 57] width 75 height 15
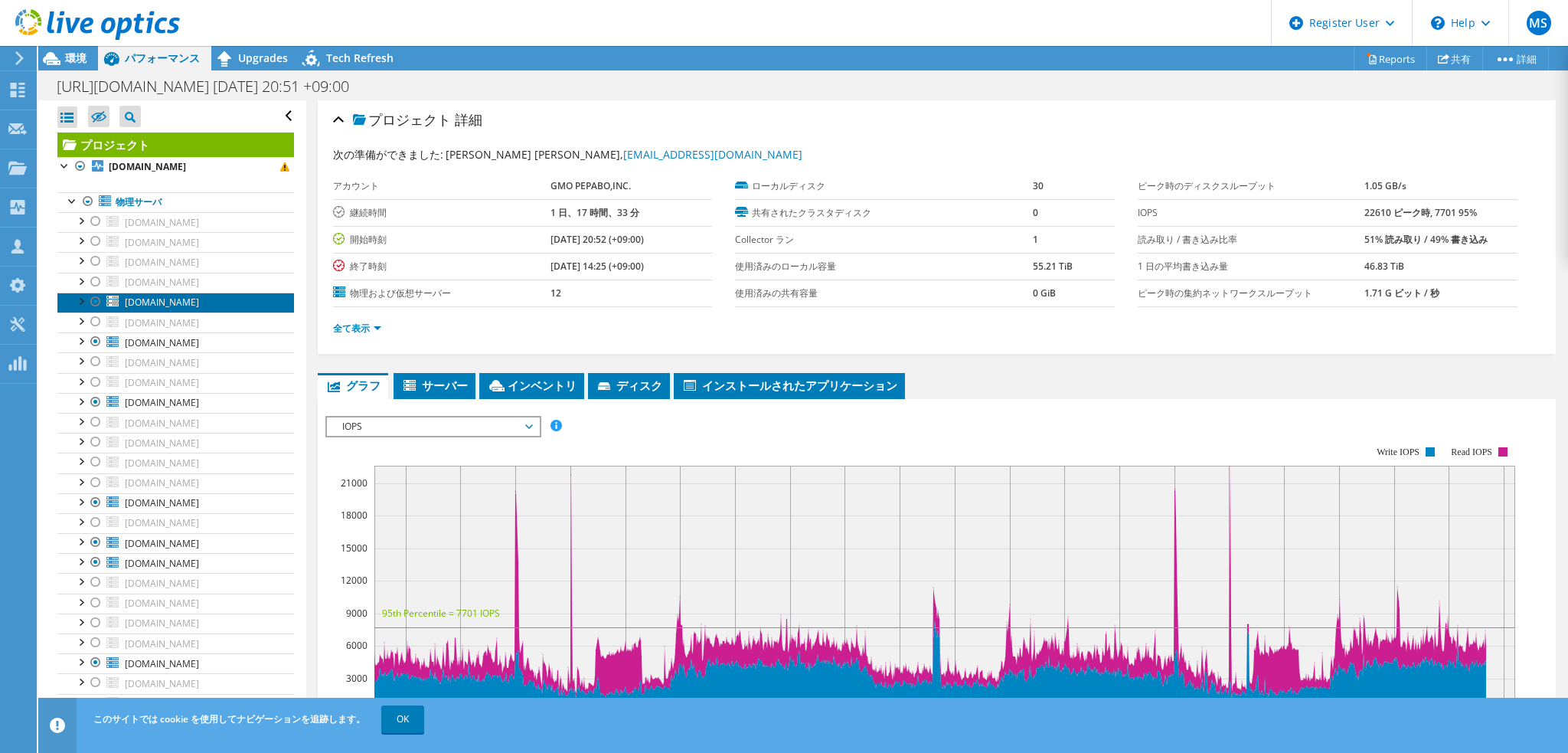
click at [185, 302] on span "[DOMAIN_NAME]" at bounding box center [162, 302] width 74 height 13
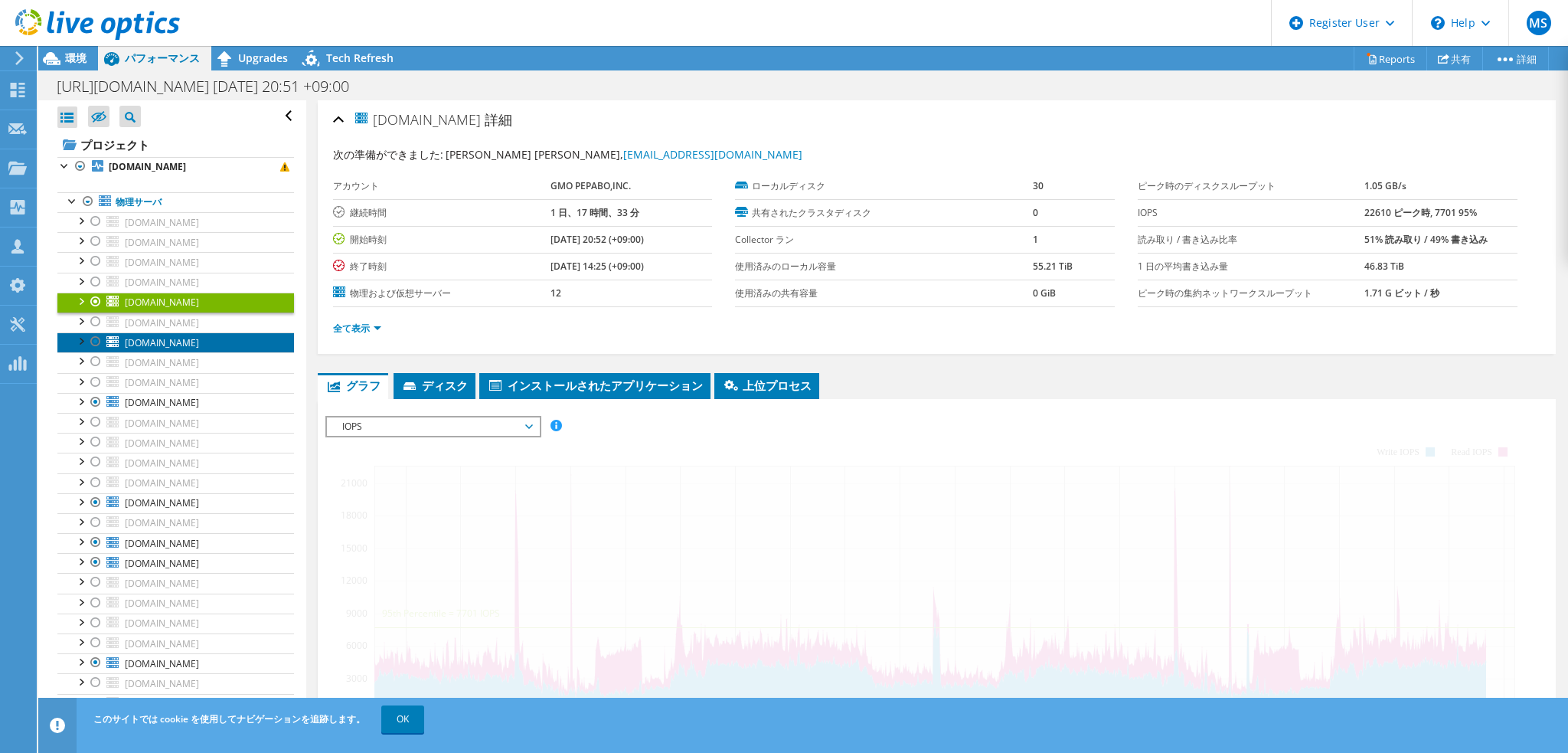
click at [190, 337] on span "[DOMAIN_NAME]" at bounding box center [162, 342] width 74 height 13
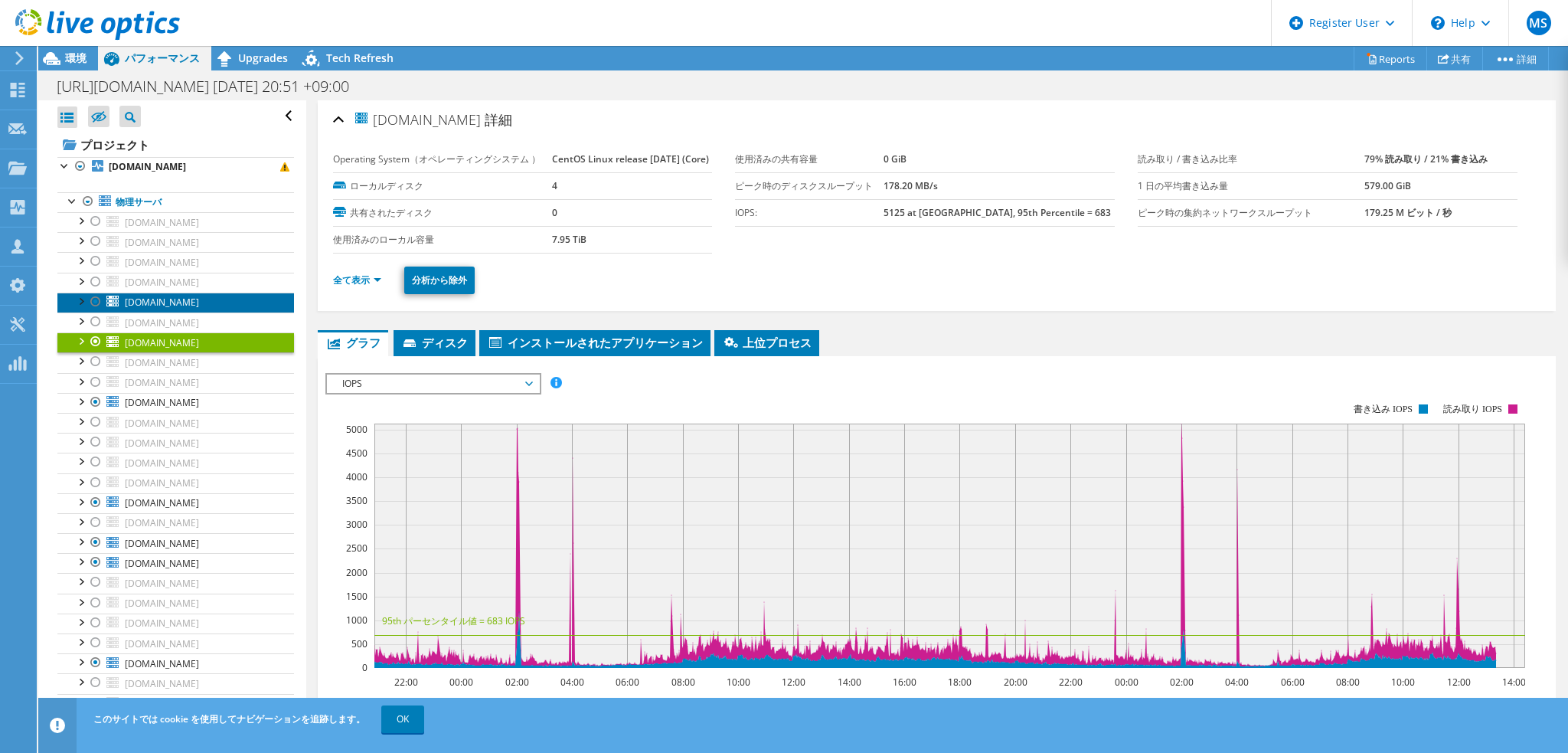
click at [193, 295] on span "[DOMAIN_NAME]" at bounding box center [162, 302] width 74 height 13
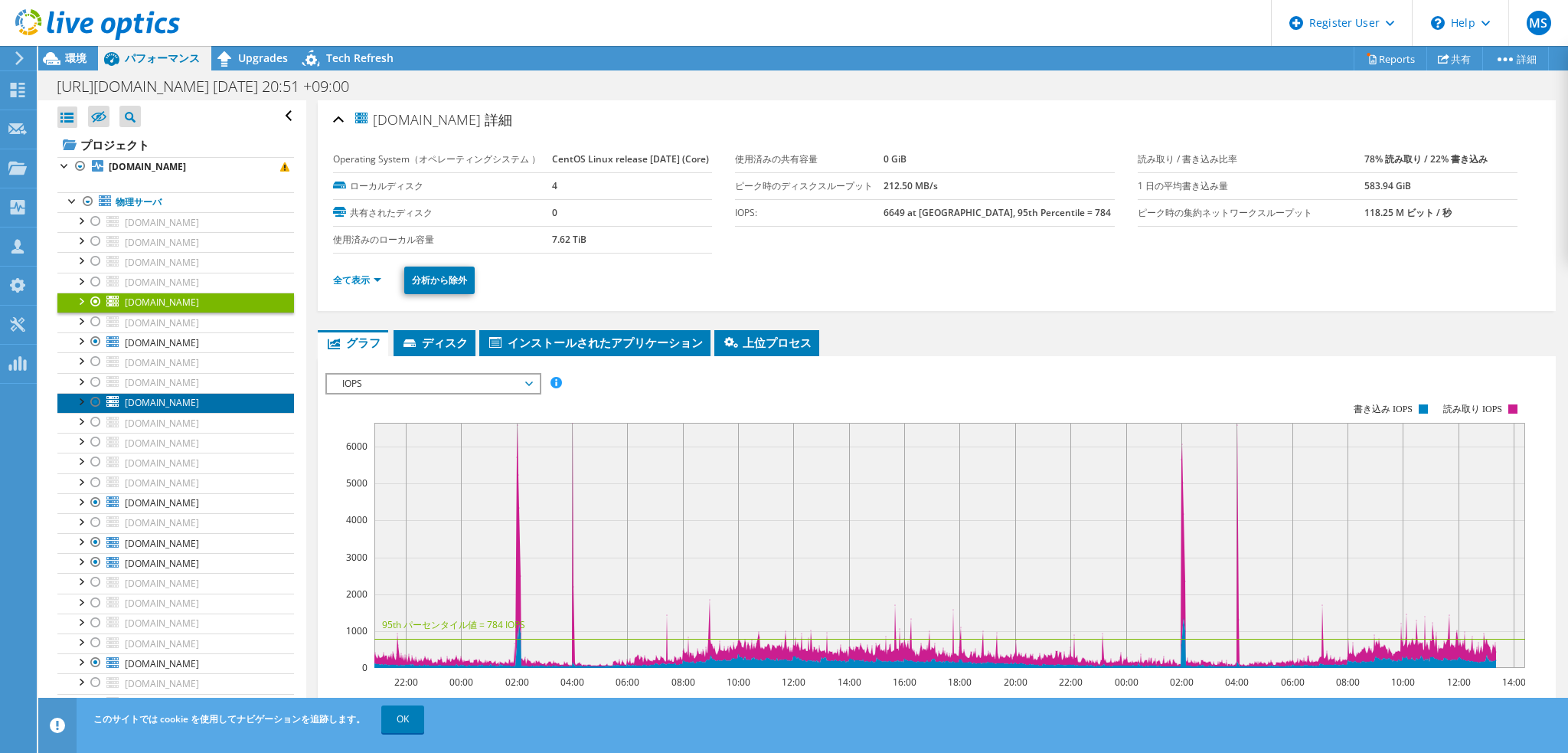
click at [193, 399] on span "[DOMAIN_NAME]" at bounding box center [162, 402] width 74 height 13
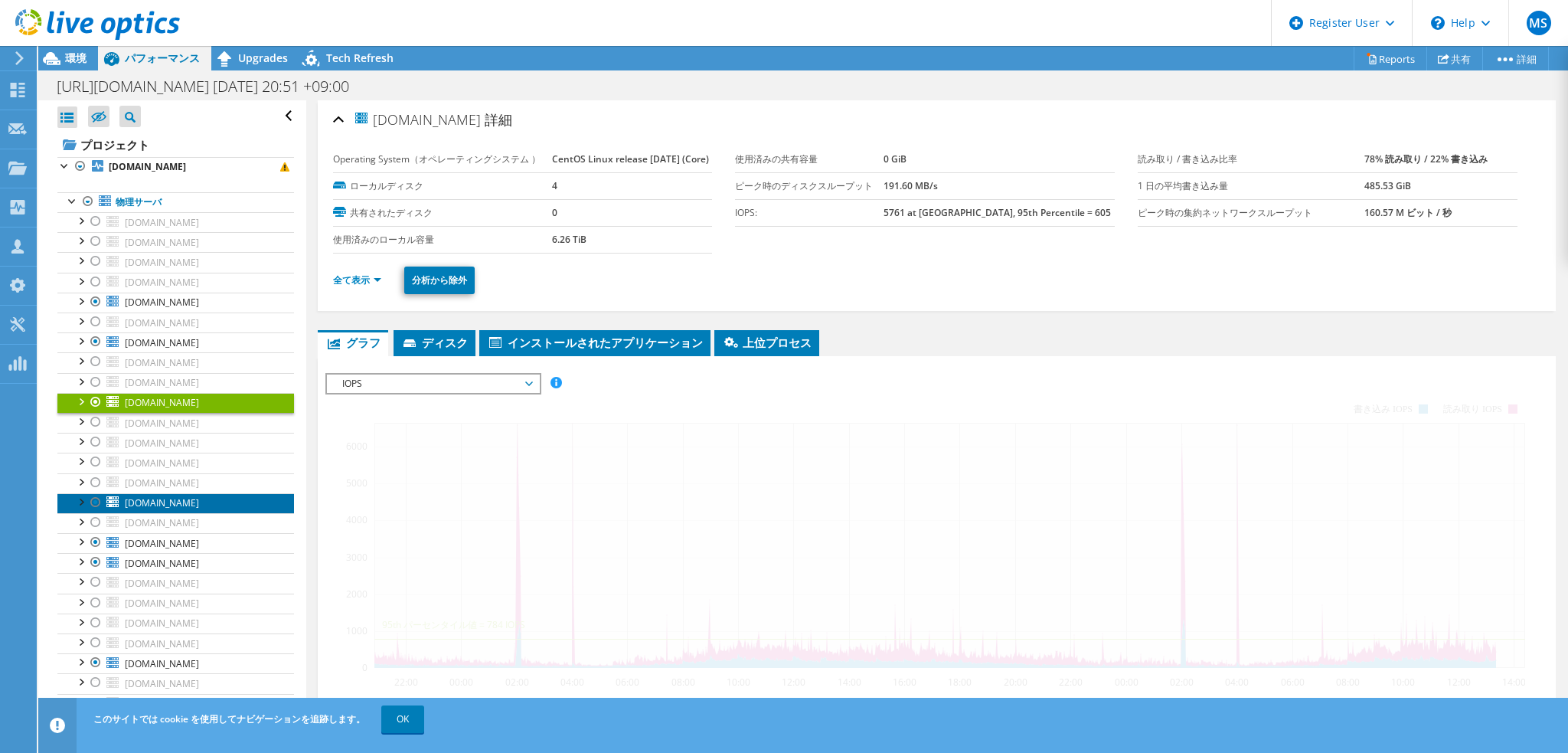
click at [195, 499] on span "[DOMAIN_NAME]" at bounding box center [162, 503] width 74 height 13
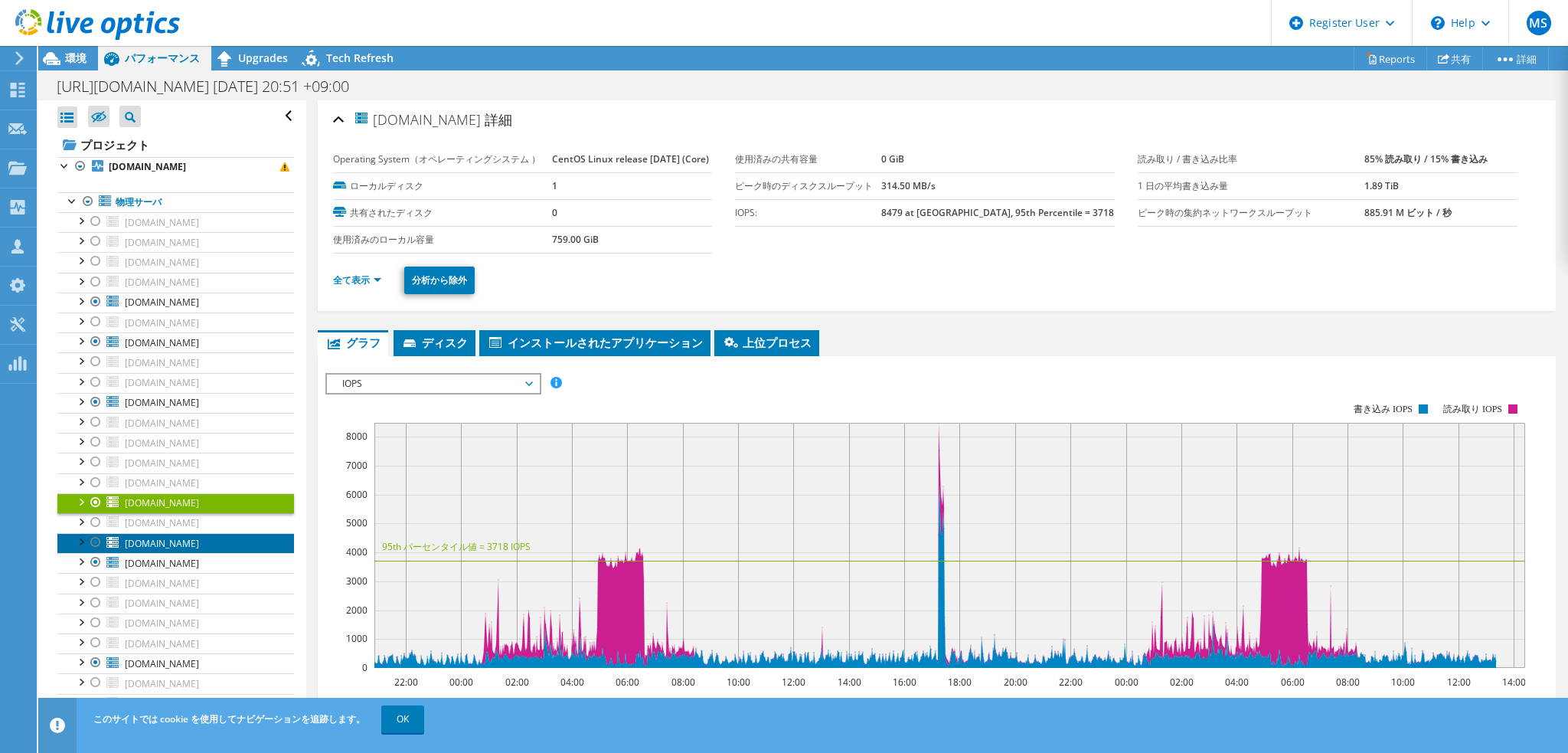
click at [199, 538] on span "[DOMAIN_NAME]" at bounding box center [162, 543] width 74 height 13
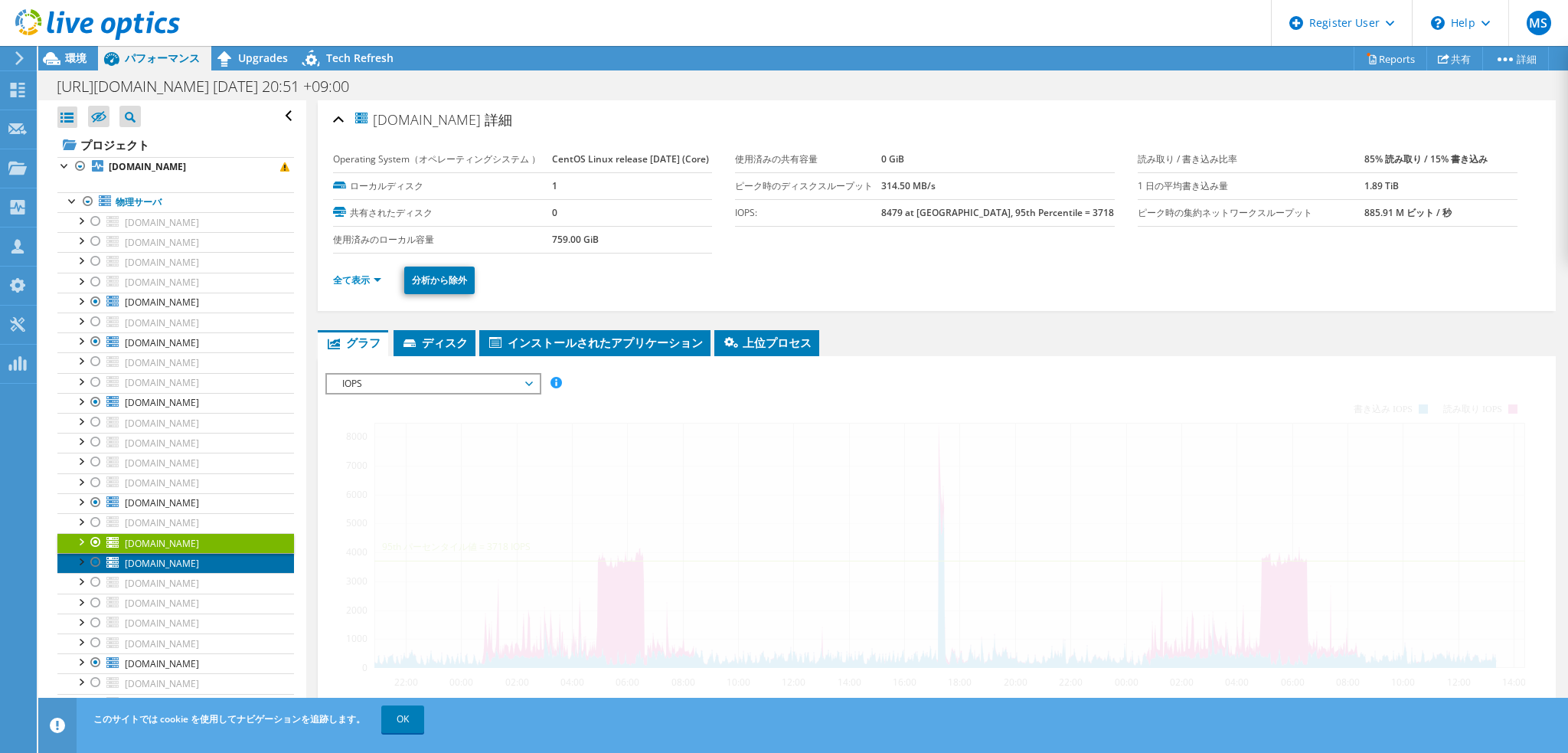
click at [230, 554] on link "[DOMAIN_NAME]" at bounding box center [175, 563] width 236 height 20
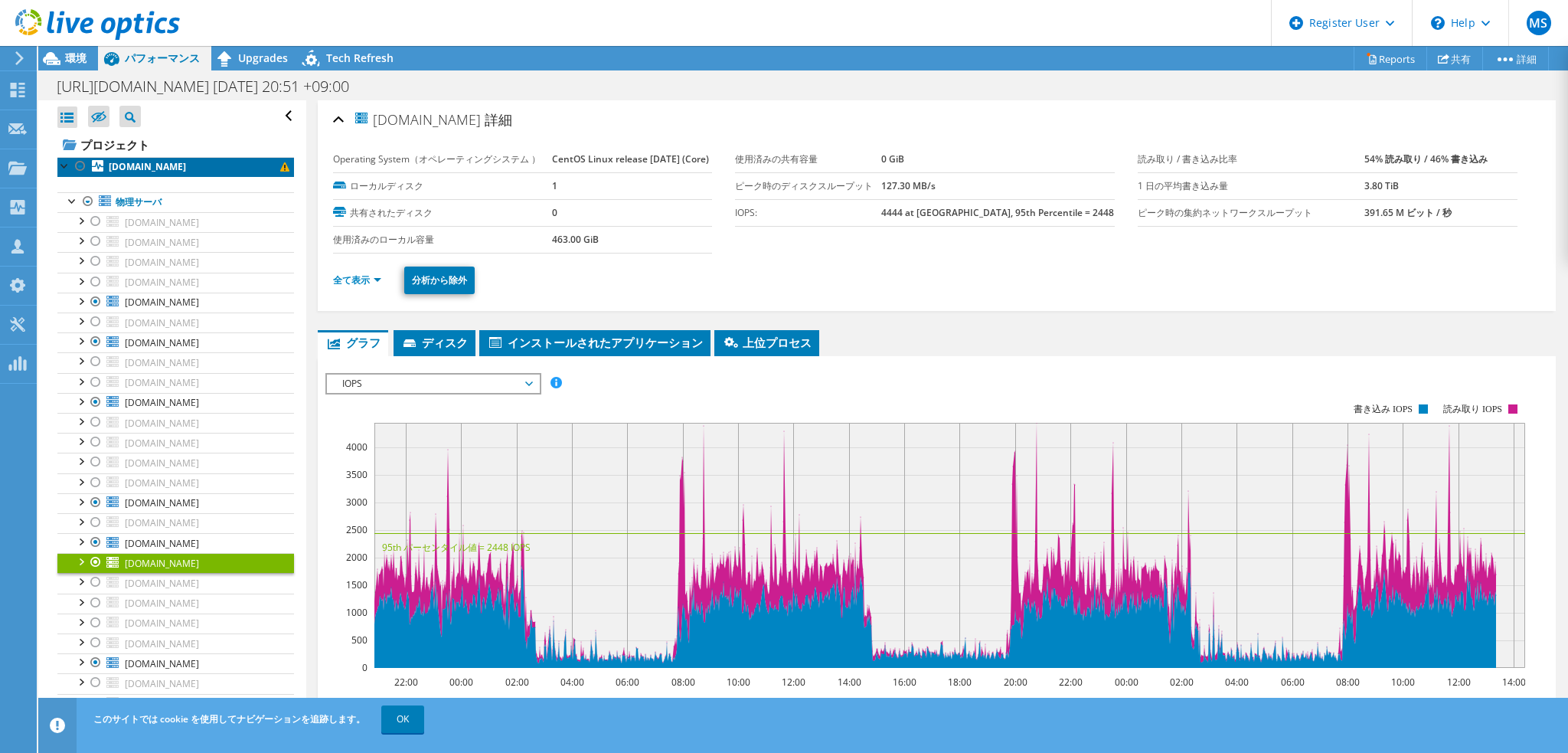
click at [184, 158] on link "[DOMAIN_NAME]" at bounding box center [175, 167] width 236 height 20
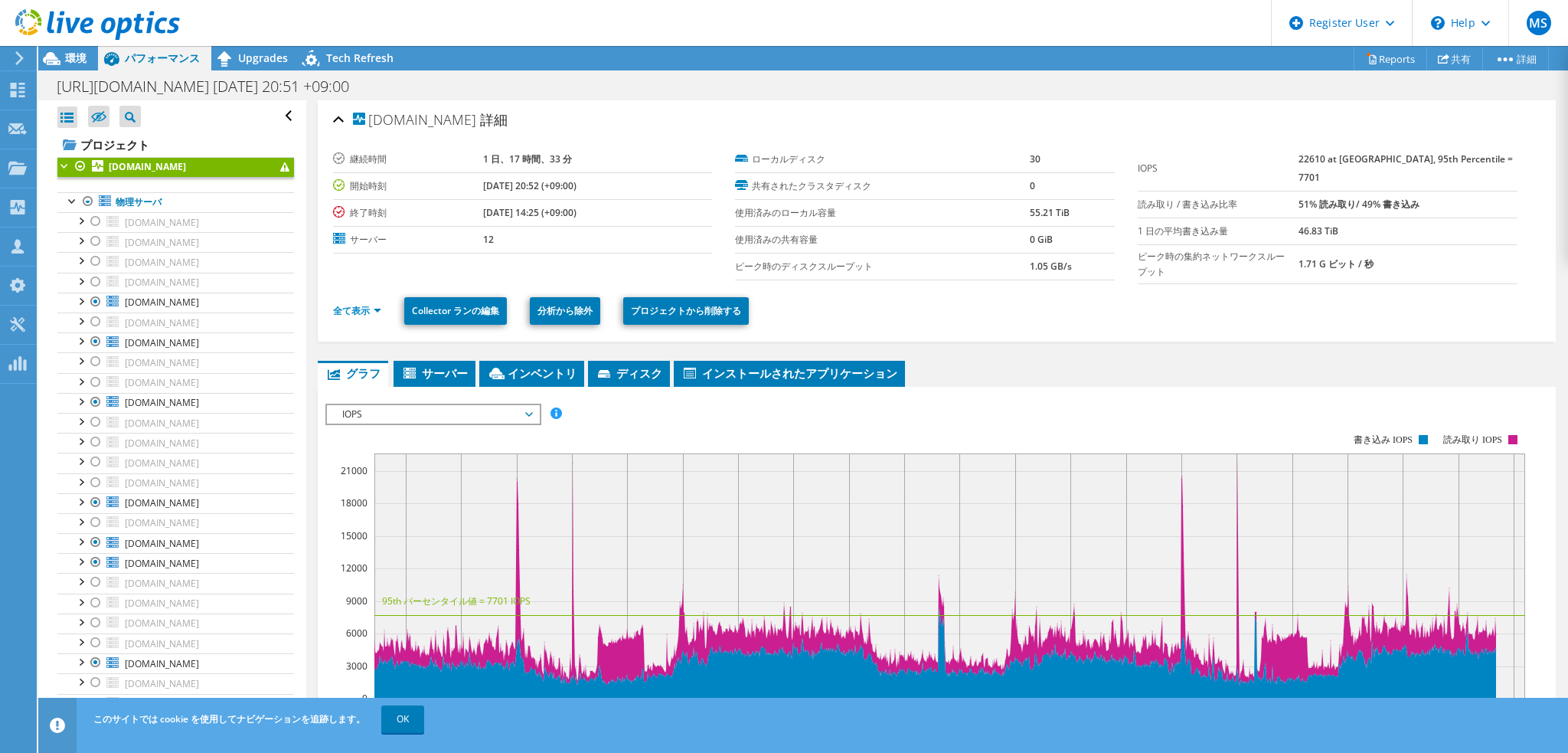
click at [1349, 155] on b "22610 at [GEOGRAPHIC_DATA], 95th Percentile = 7701" at bounding box center [1406, 168] width 214 height 32
click at [1332, 155] on b "22610 at [GEOGRAPHIC_DATA], 95th Percentile = 7701" at bounding box center [1406, 168] width 214 height 32
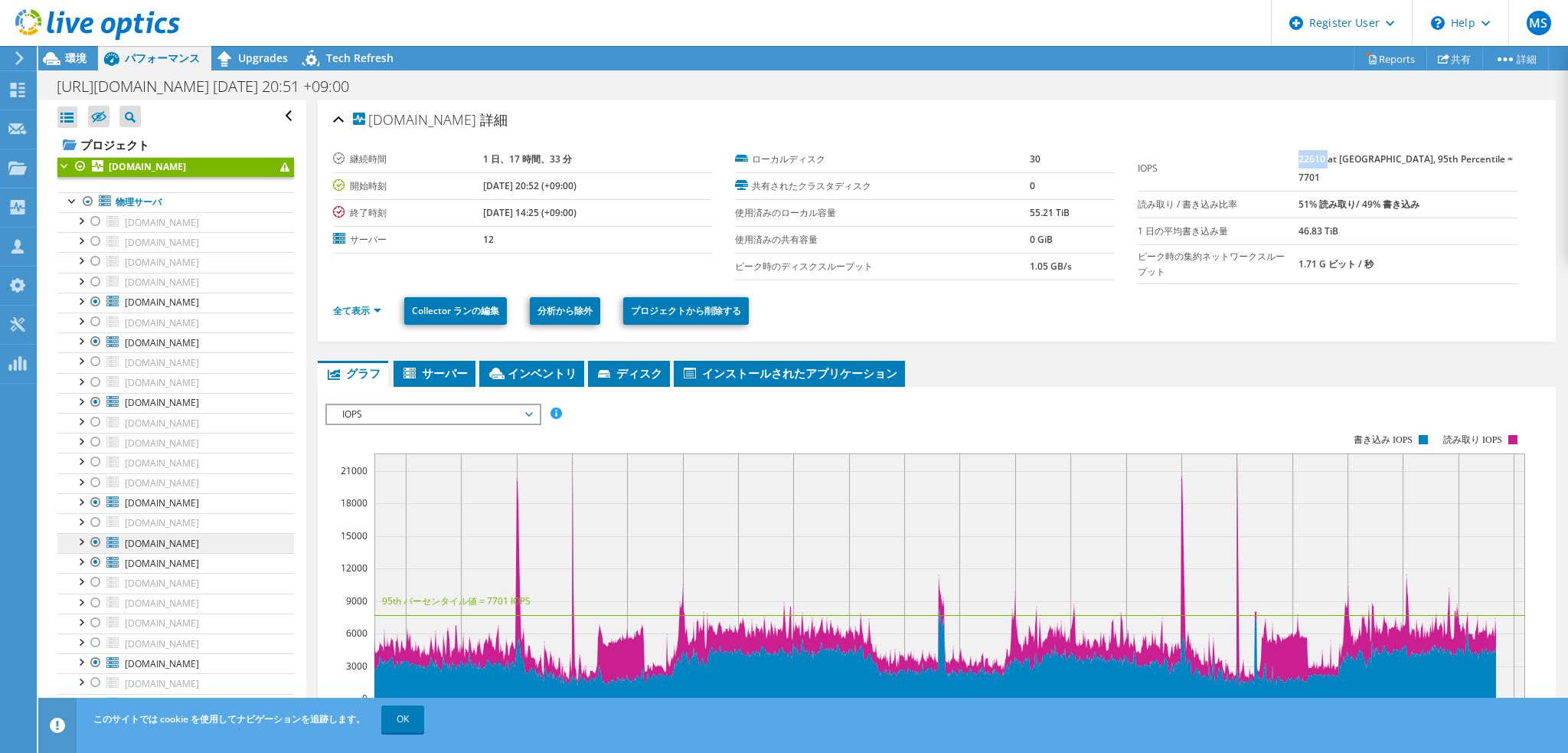
scroll to position [652, 0]
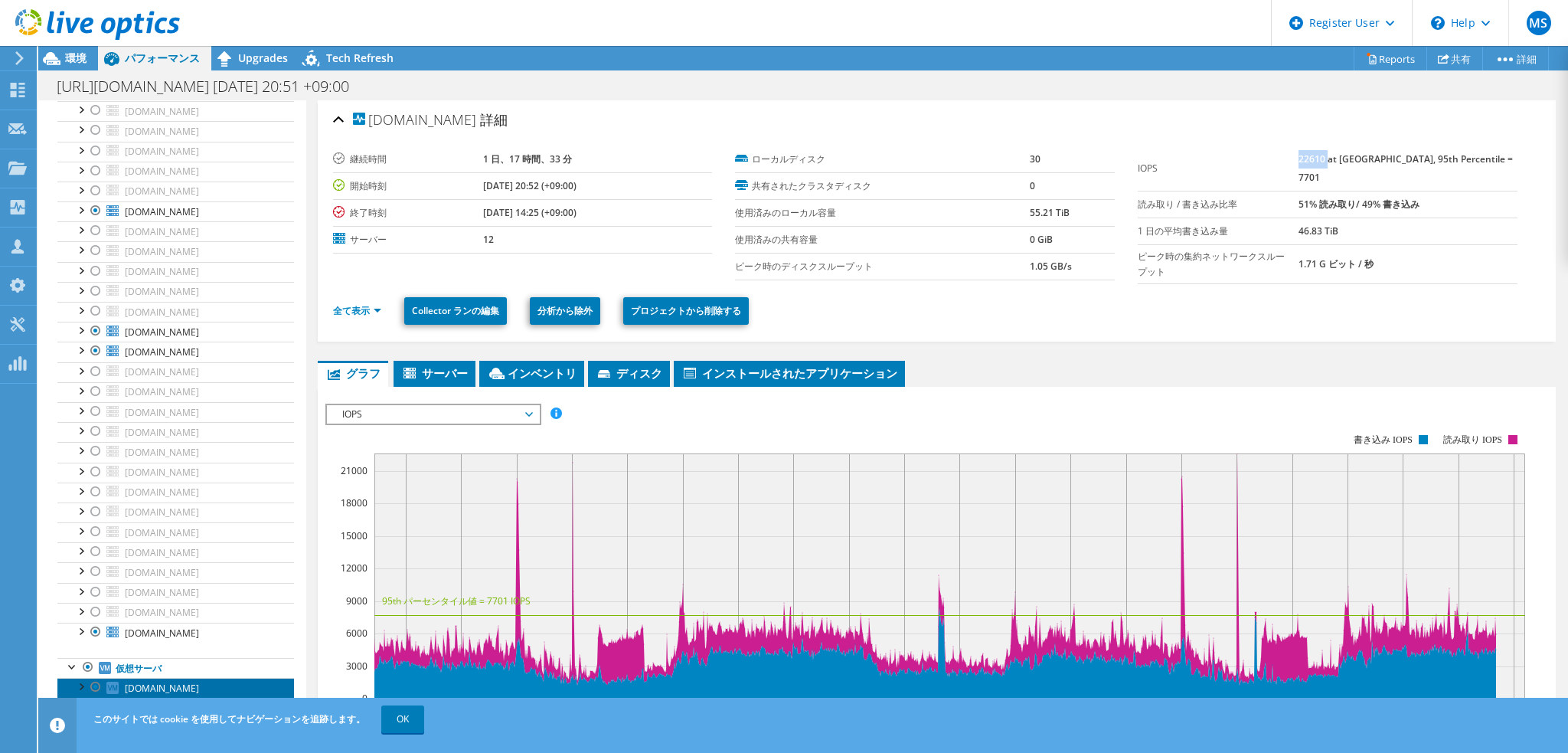
click at [156, 682] on span "[DOMAIN_NAME]" at bounding box center [162, 688] width 74 height 13
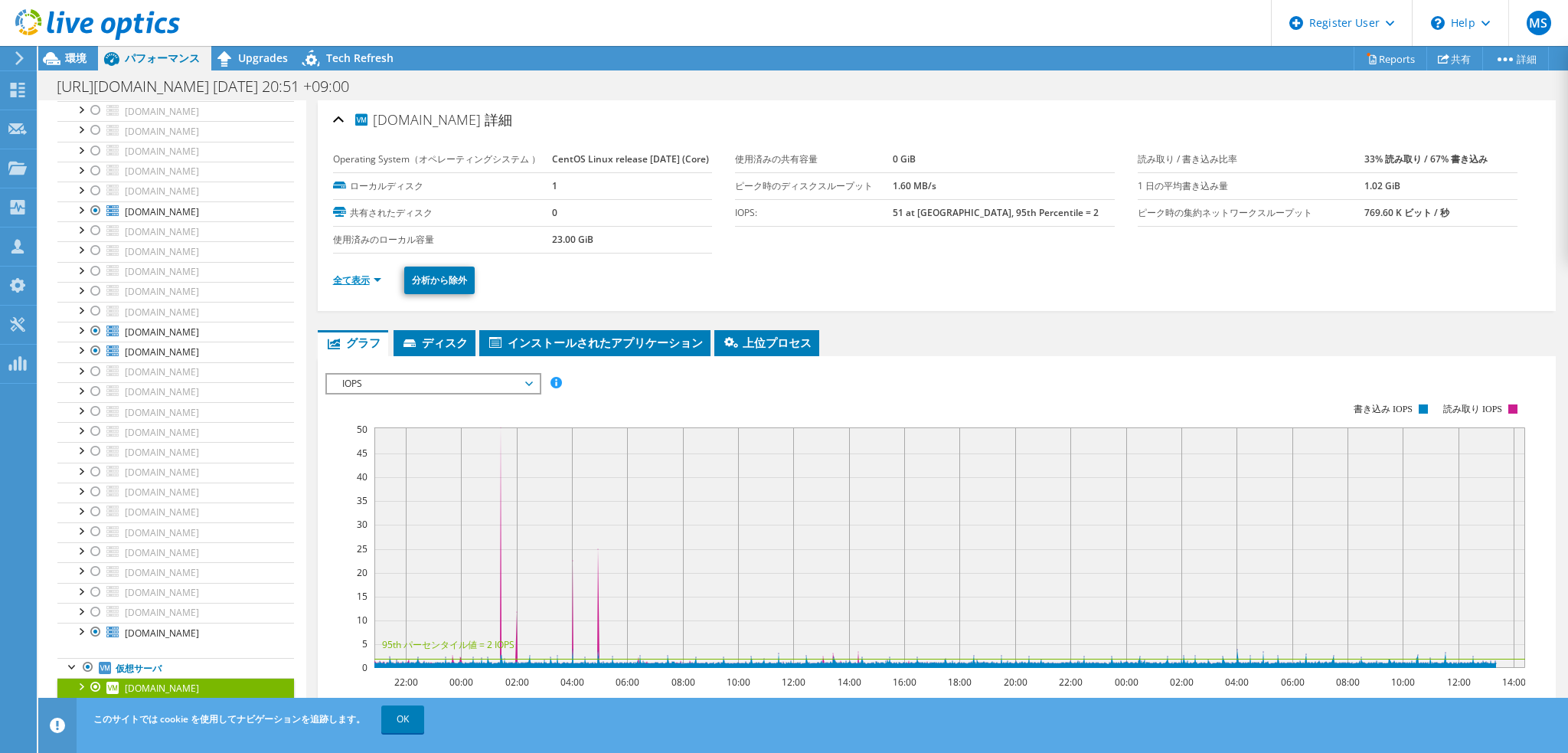
click at [365, 287] on link "全て表示" at bounding box center [357, 280] width 48 height 13
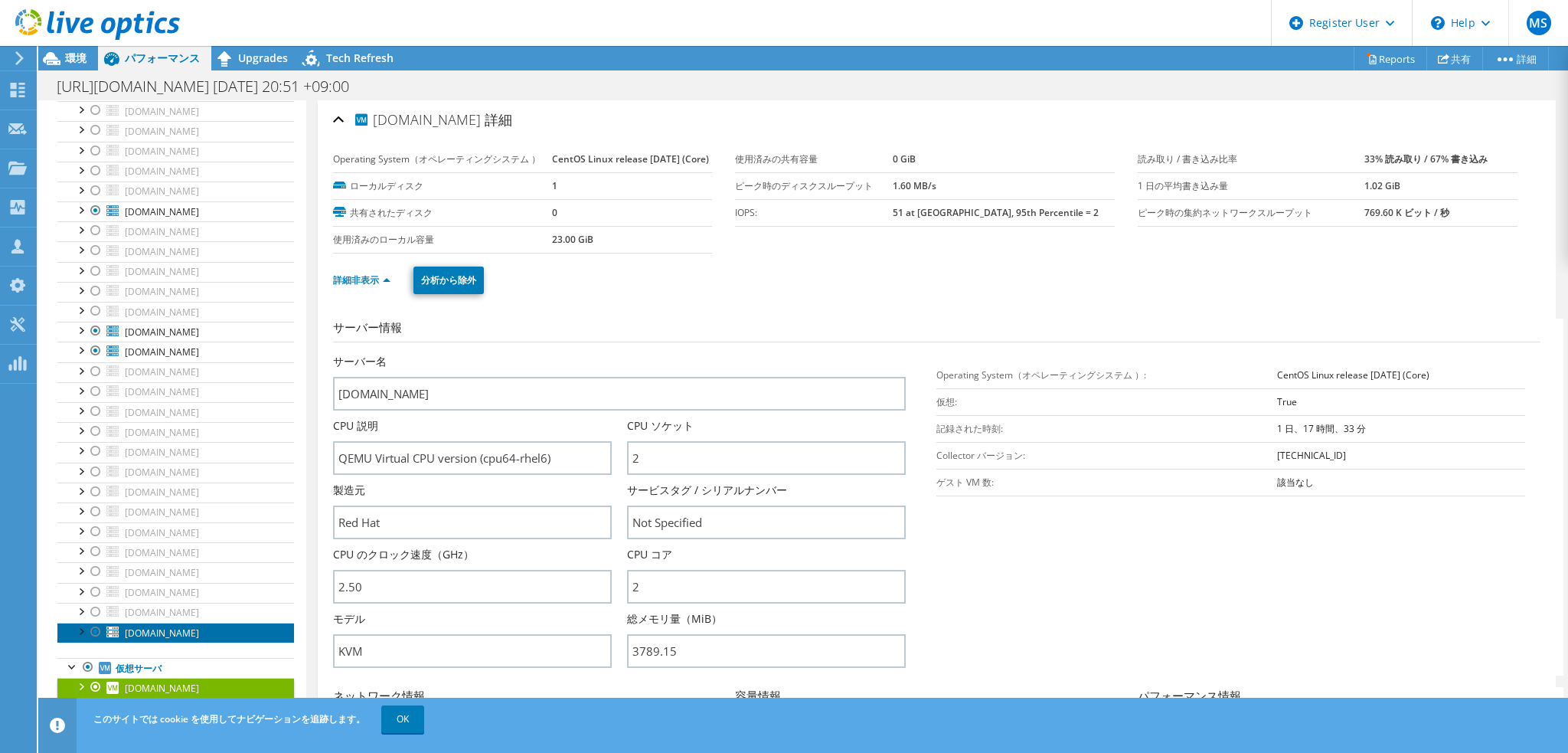
click at [107, 627] on icon at bounding box center [113, 632] width 12 height 11
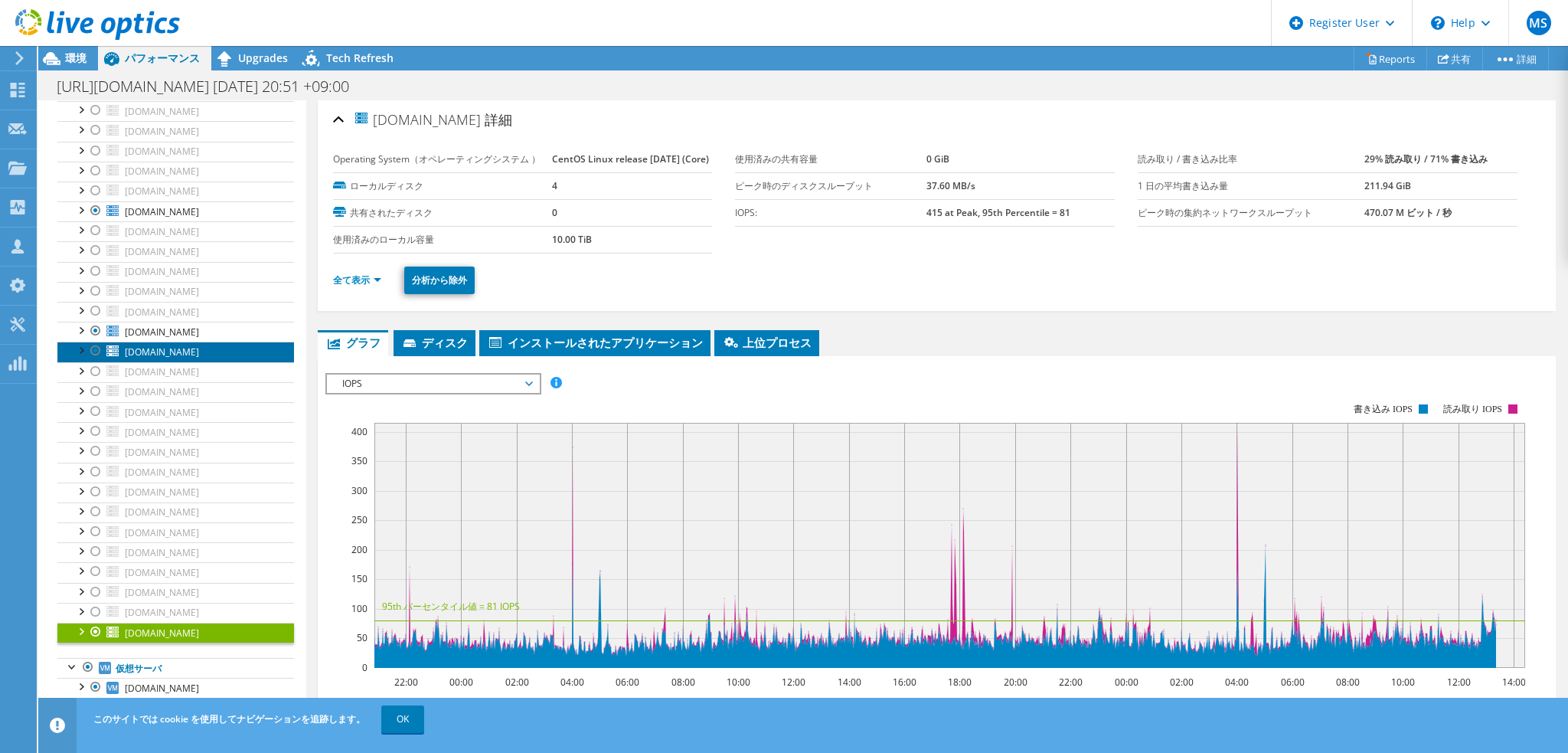
click at [199, 346] on span "[DOMAIN_NAME]" at bounding box center [162, 352] width 74 height 13
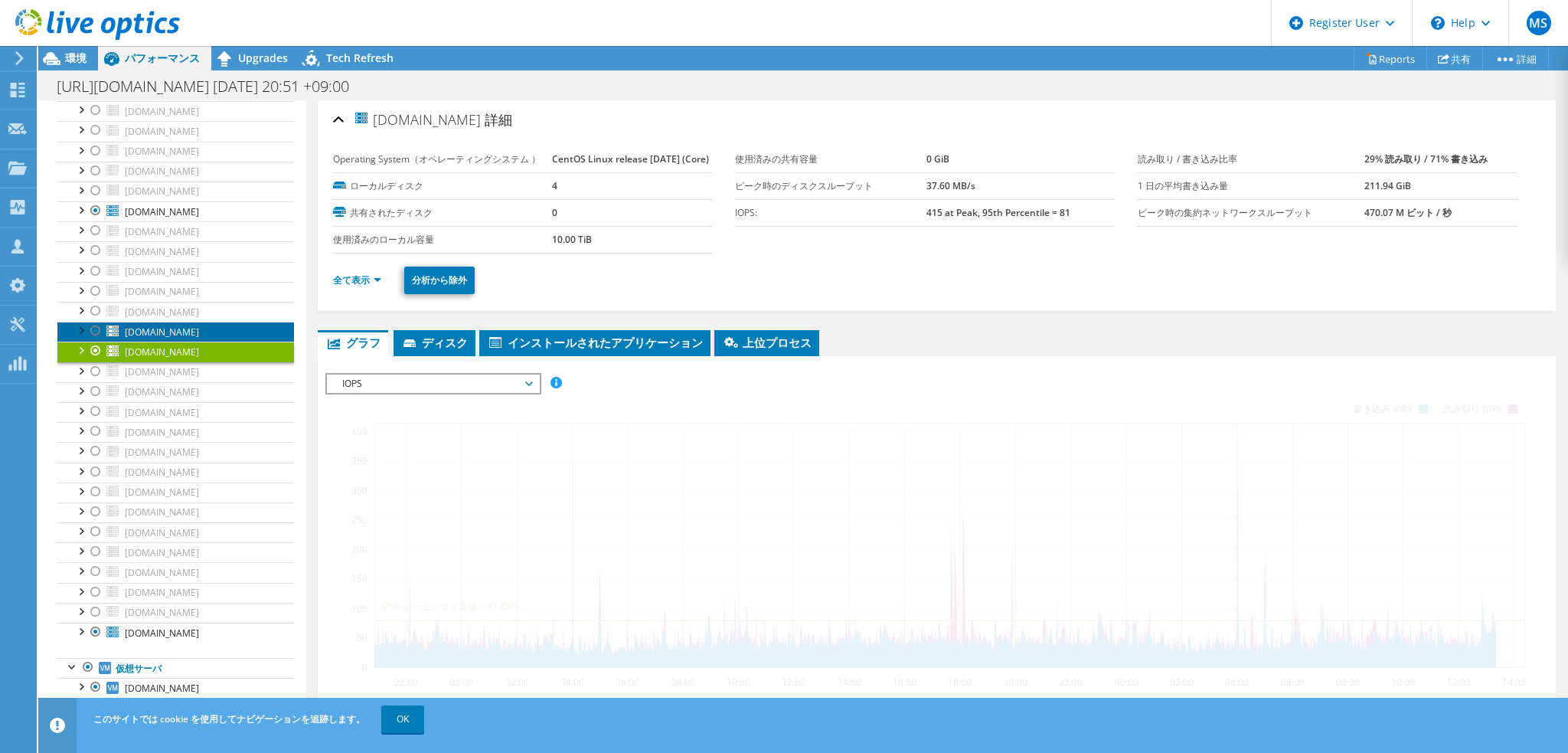
click at [199, 326] on span "[DOMAIN_NAME]" at bounding box center [162, 332] width 74 height 13
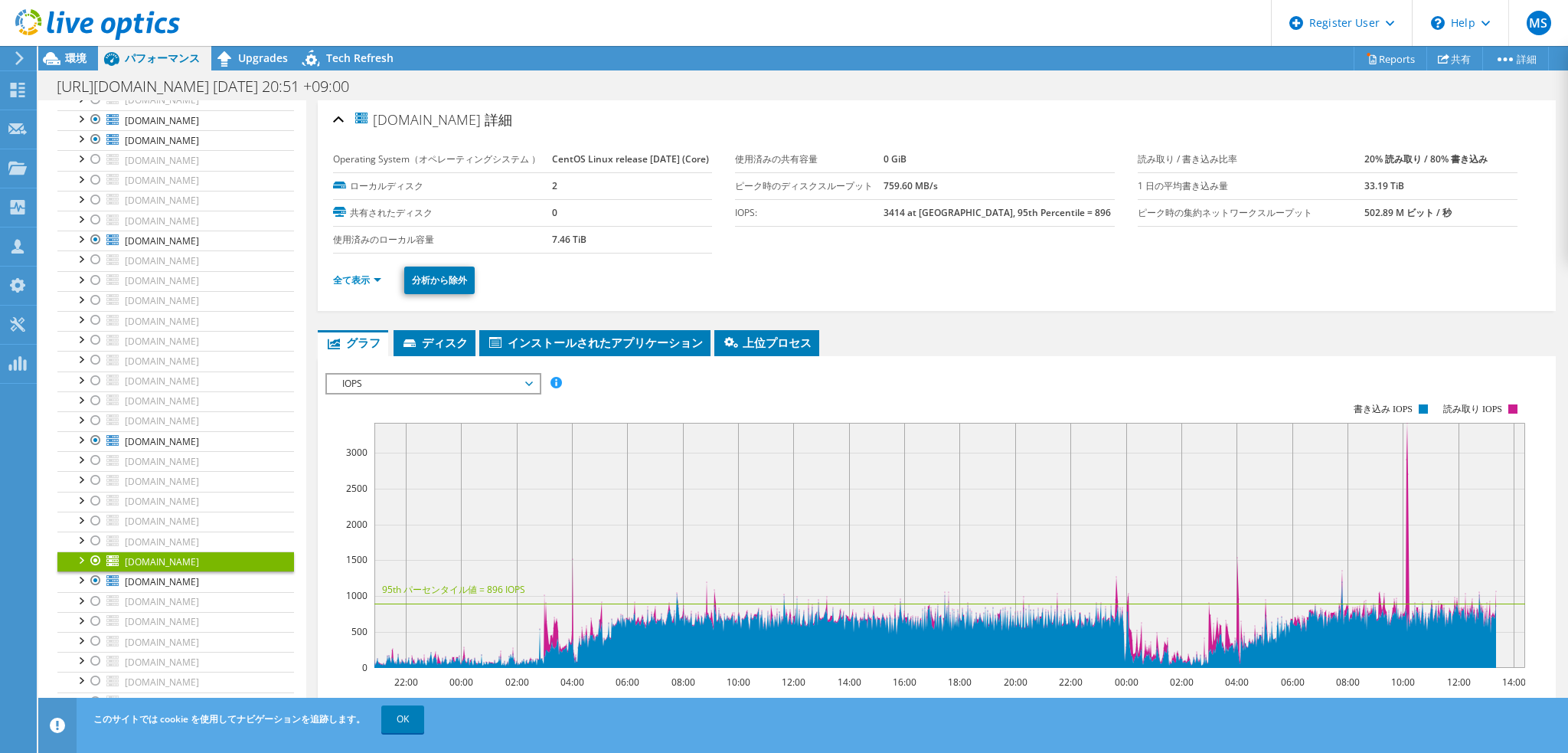
scroll to position [0, 0]
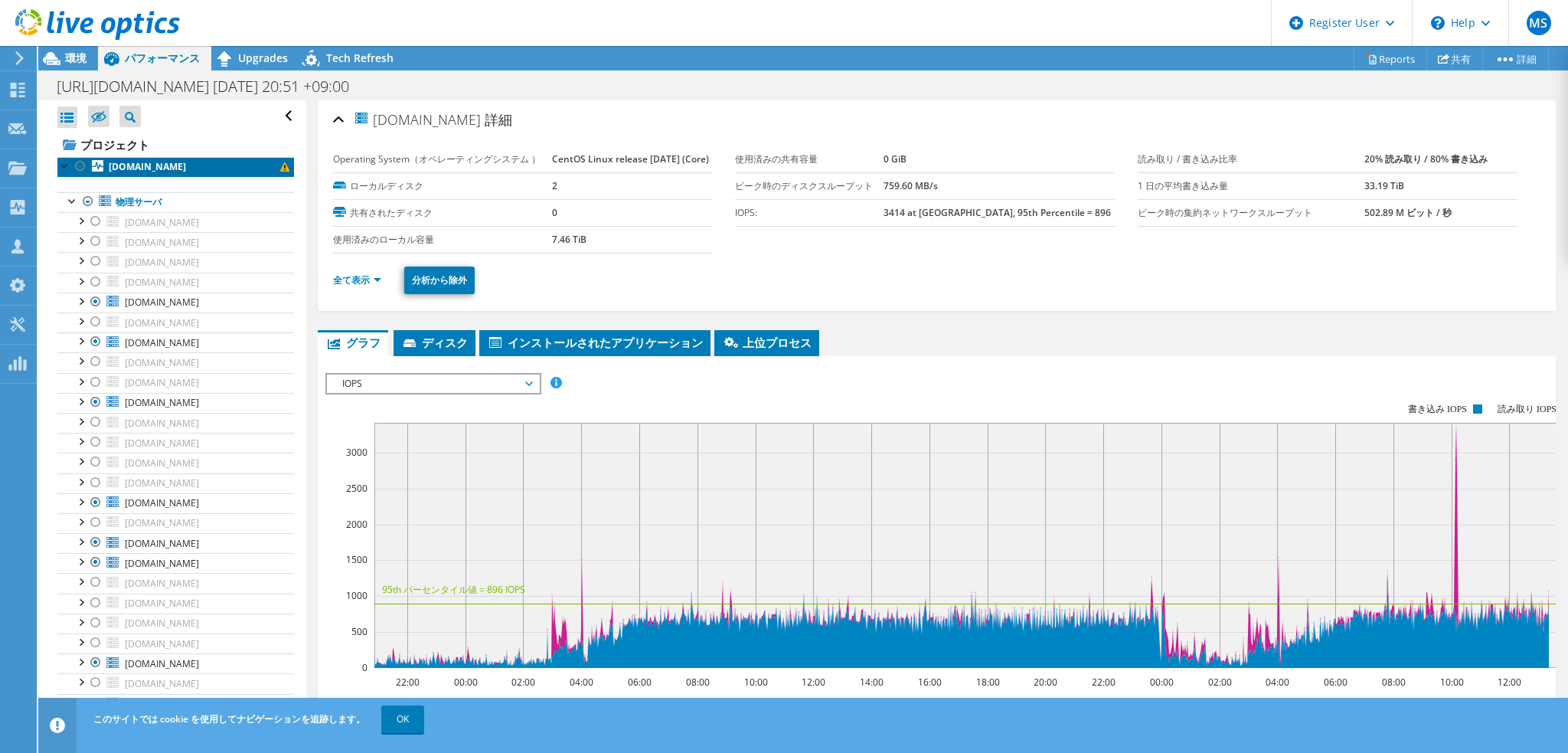
click at [153, 165] on b "[DOMAIN_NAME]" at bounding box center [148, 166] width 77 height 13
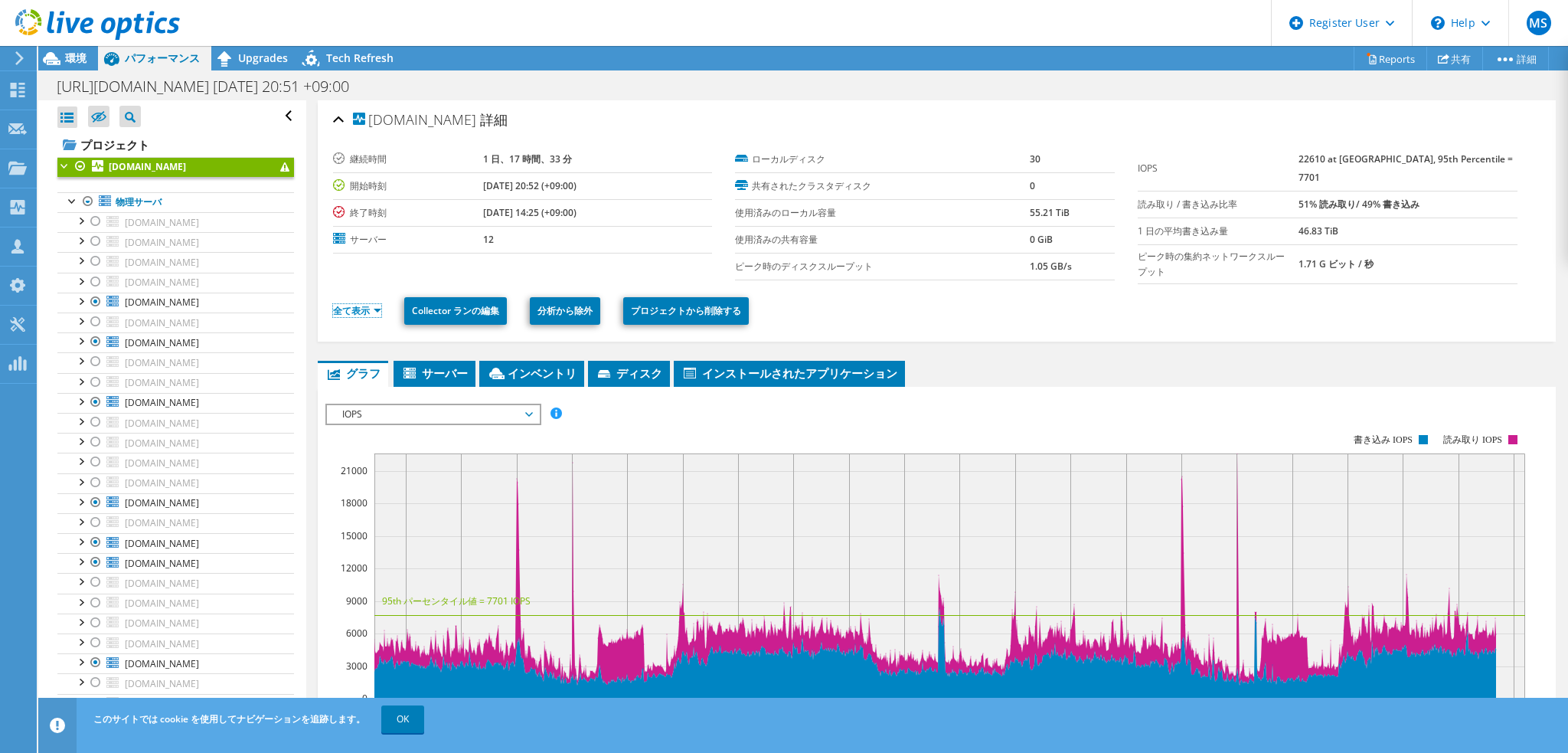
click at [352, 304] on link "全て表示" at bounding box center [357, 310] width 48 height 13
click at [352, 294] on ul "全て表示 Collector ランの編集 分析から除外 プロジェクトから削除する" at bounding box center [937, 309] width 1208 height 32
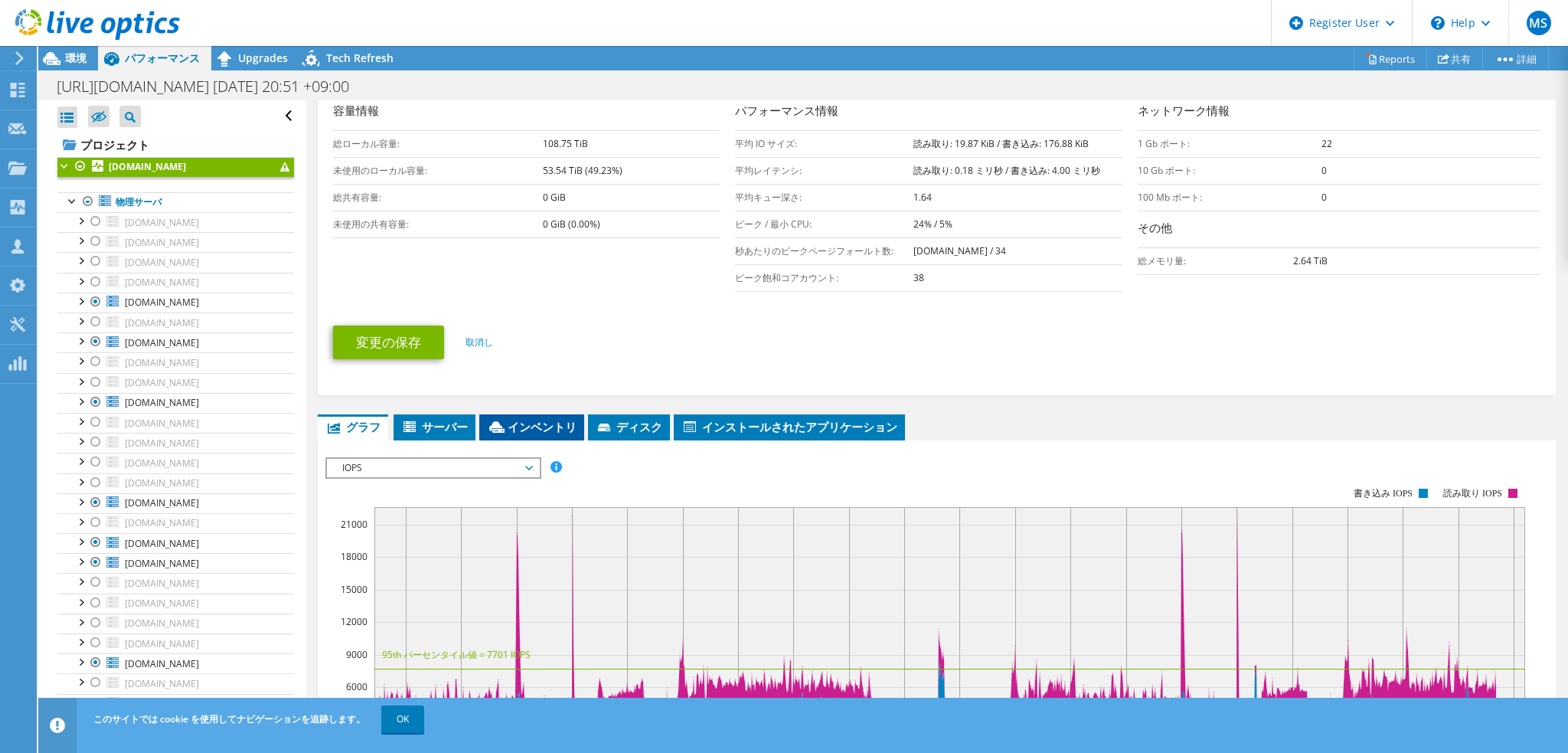
scroll to position [306, 0]
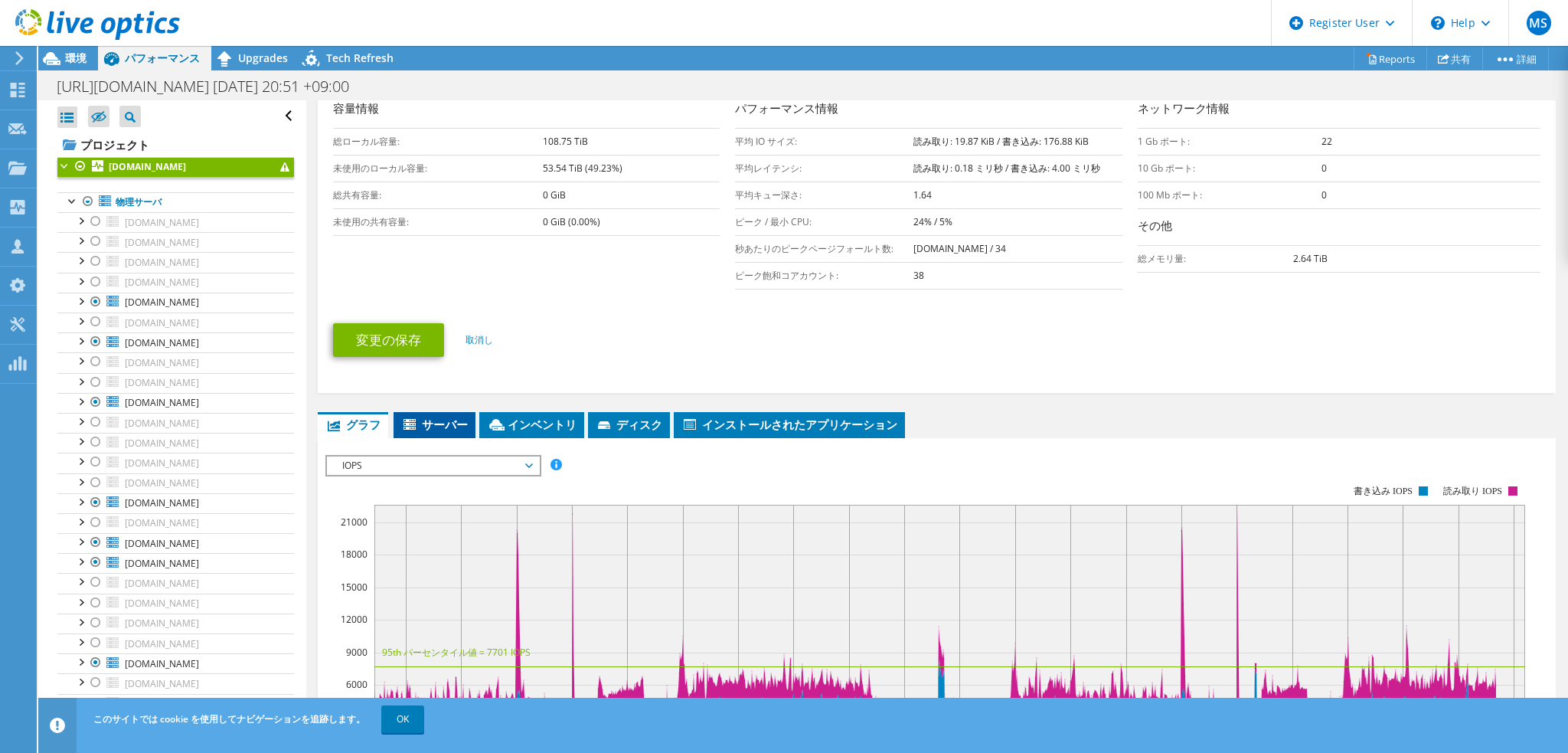
click at [454, 418] on span "サーバー" at bounding box center [434, 424] width 66 height 15
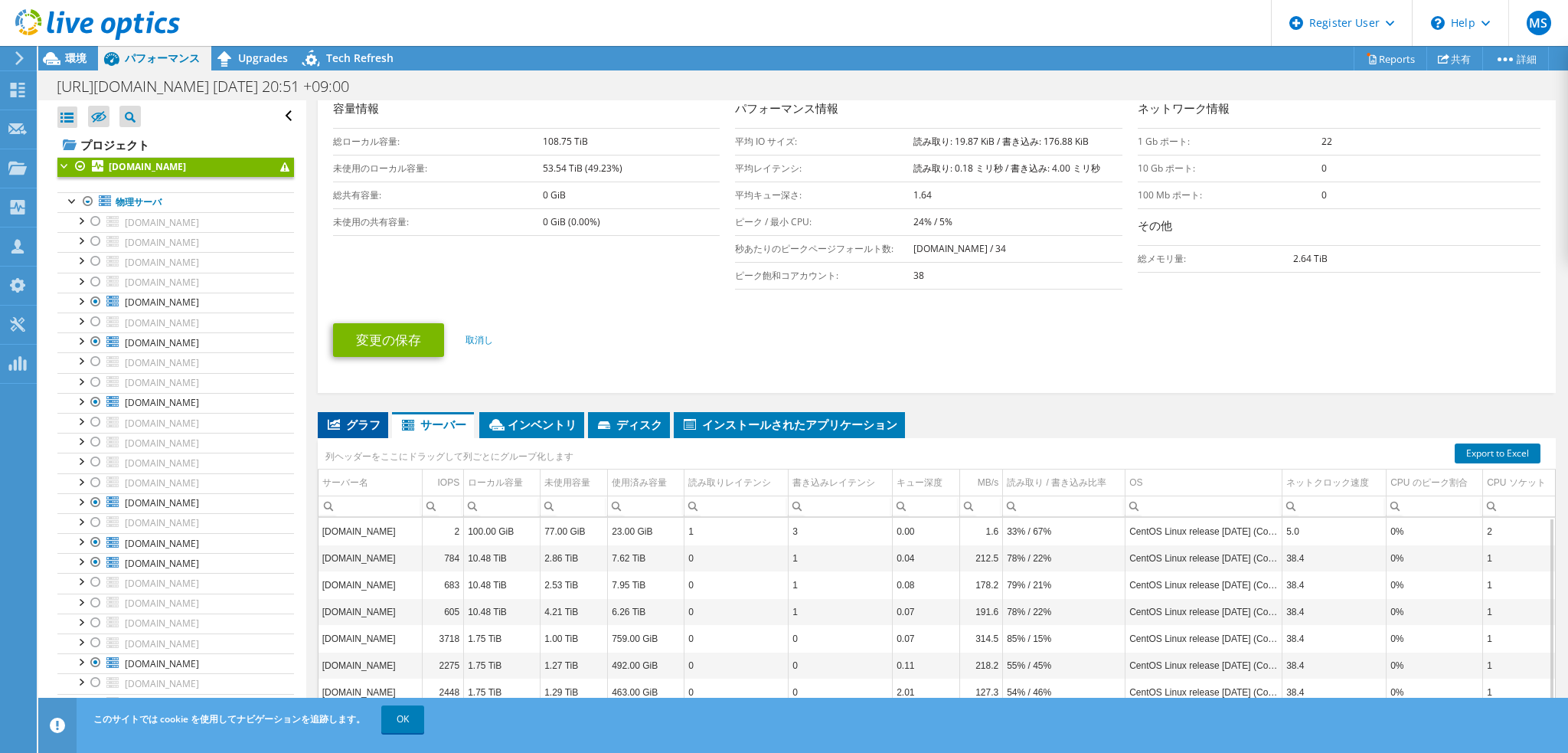
click at [377, 419] on span "グラフ" at bounding box center [352, 424] width 55 height 15
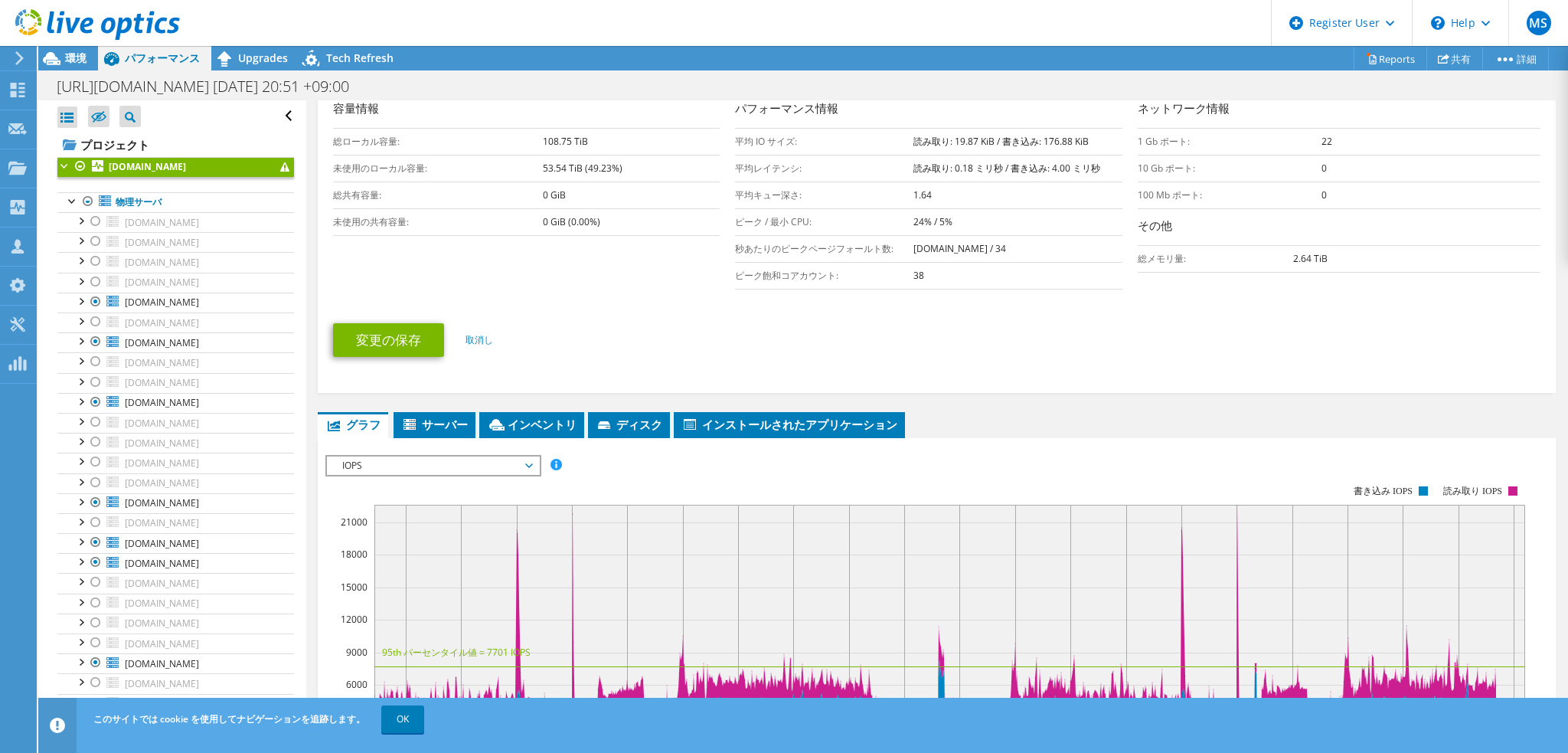
click at [403, 457] on span "IOPS" at bounding box center [433, 466] width 197 height 19
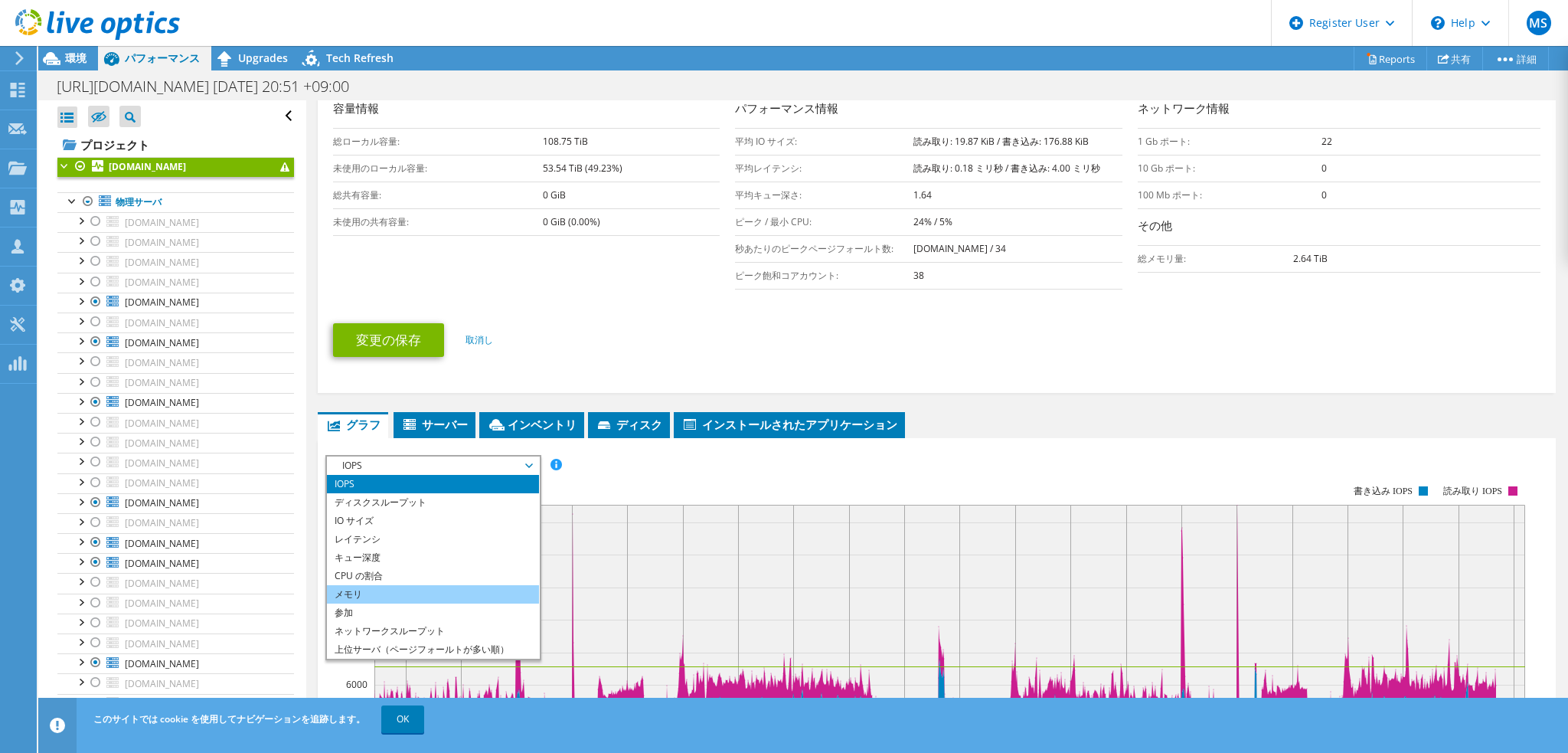
click at [377, 594] on li "メモリ" at bounding box center [433, 595] width 212 height 19
